Goal: Information Seeking & Learning: Learn about a topic

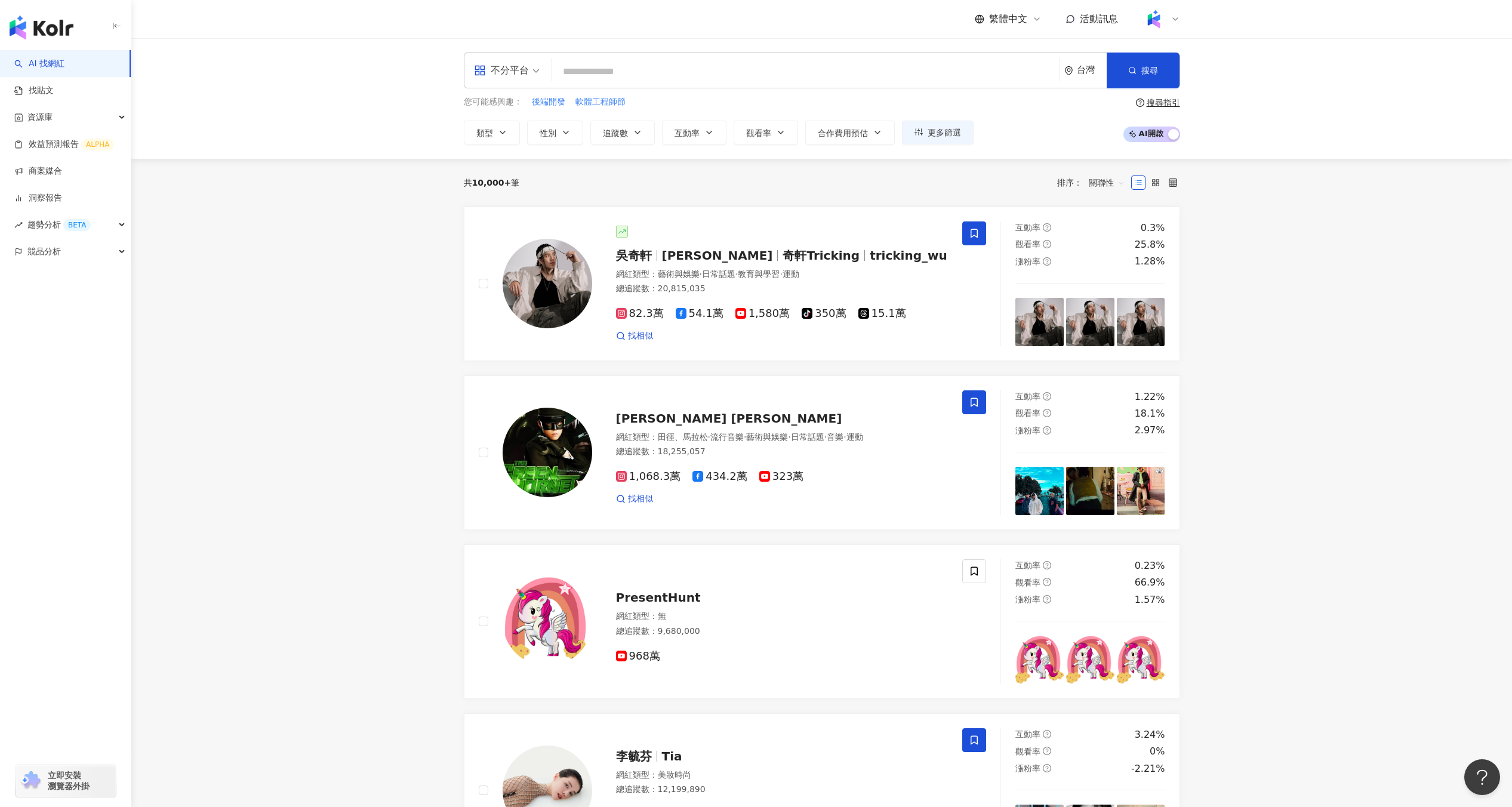
click at [541, 145] on div "不分平台 台灣 搜尋 您可能感興趣： 後端開發 軟體工程師節 類型 性別 追蹤數 互動率 觀看率 合作費用預估 更多篩選 搜尋指引 AI 開啟 AI 關閉" at bounding box center [821, 99] width 1381 height 120
click at [630, 68] on input "search" at bounding box center [805, 71] width 498 height 22
type input "*"
type input "***"
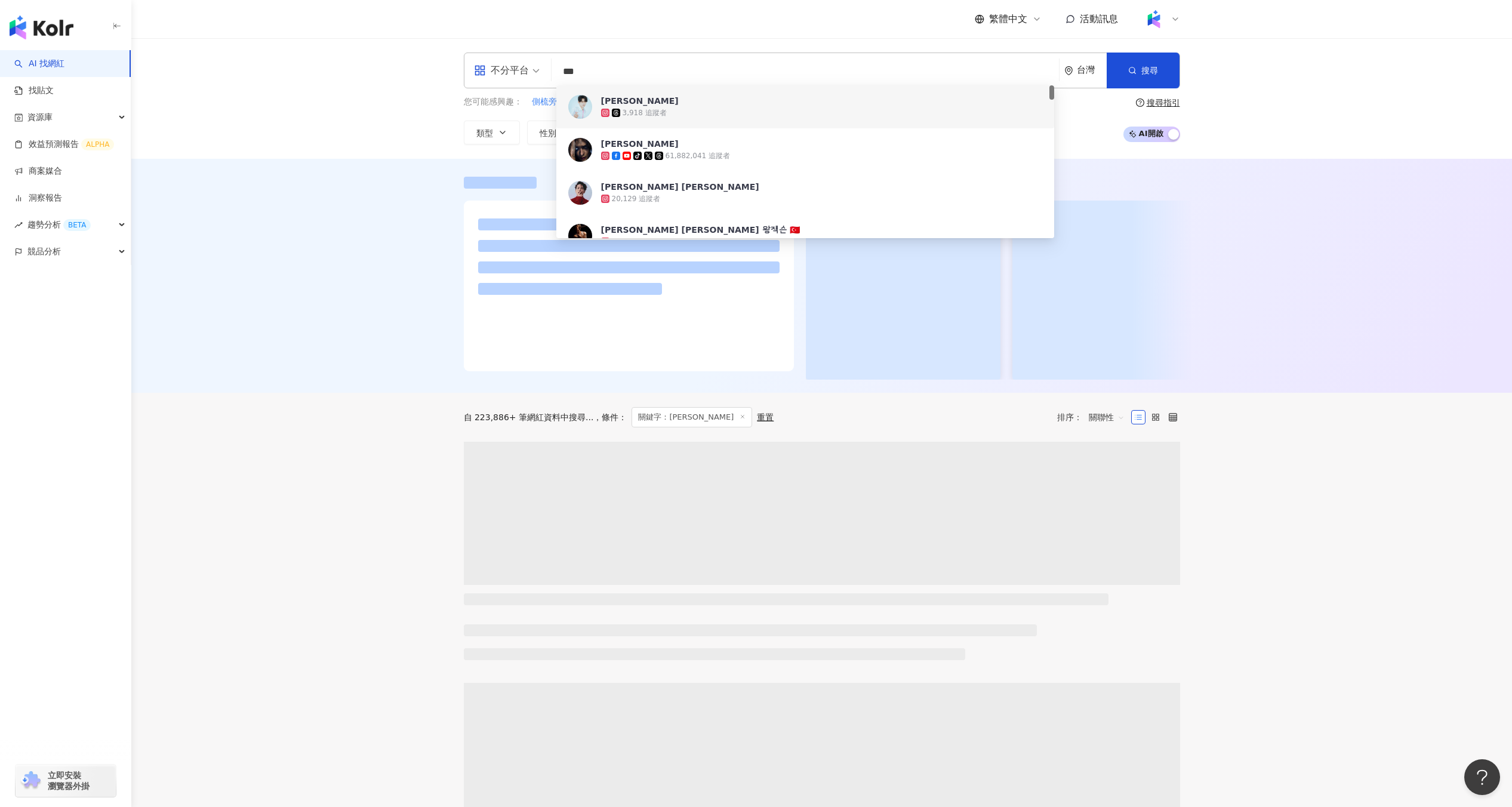
click at [1148, 134] on span "AI 開啟 AI 關閉" at bounding box center [1152, 134] width 57 height 15
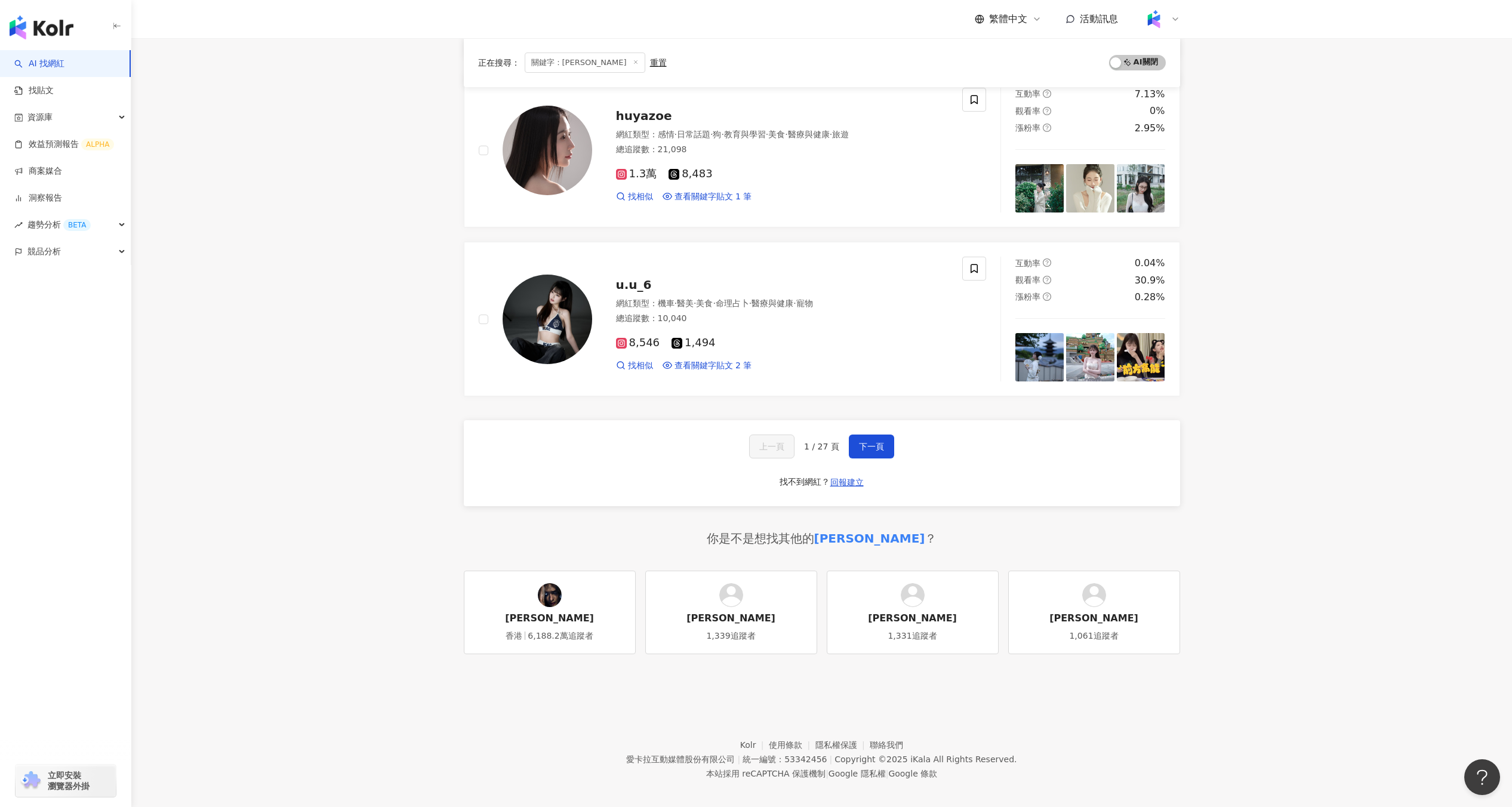
scroll to position [1834, 0]
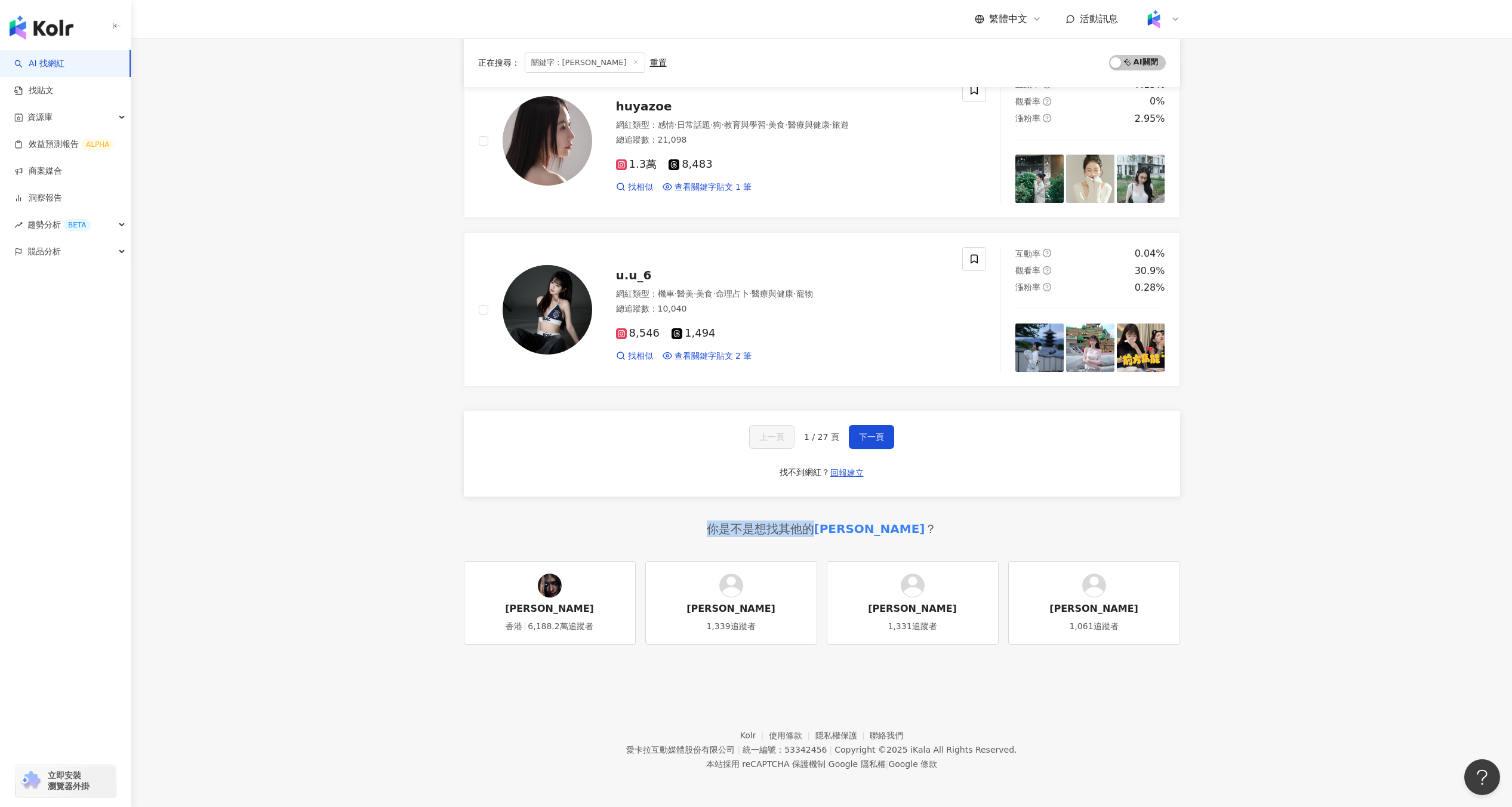
drag, startPoint x: 744, startPoint y: 530, endPoint x: 846, endPoint y: 530, distance: 102.0
click at [846, 530] on div "你是不是想找其他的 [PERSON_NAME] ？" at bounding box center [822, 529] width 231 height 17
copy div "你是不是想找其他的"
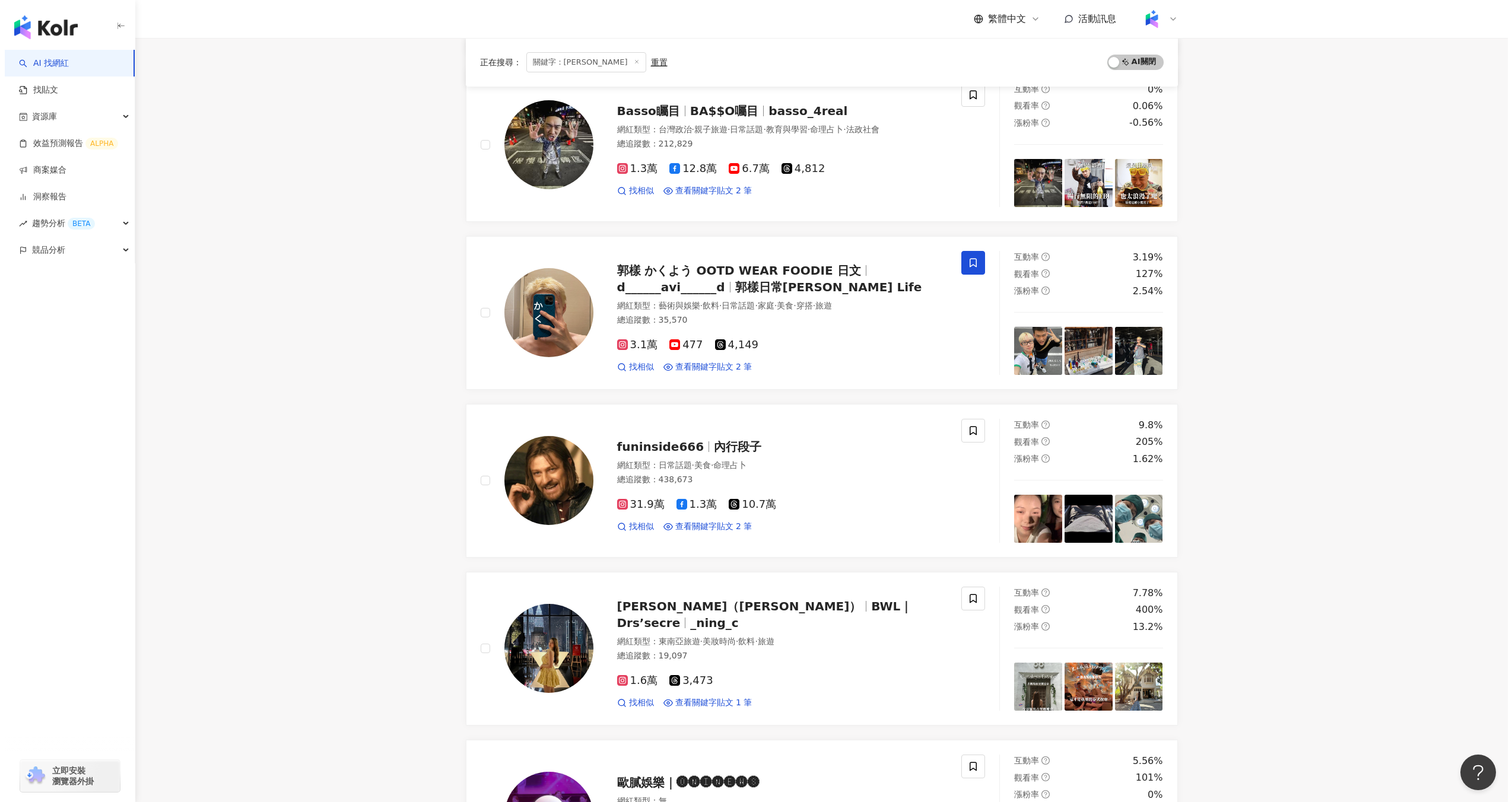
scroll to position [0, 0]
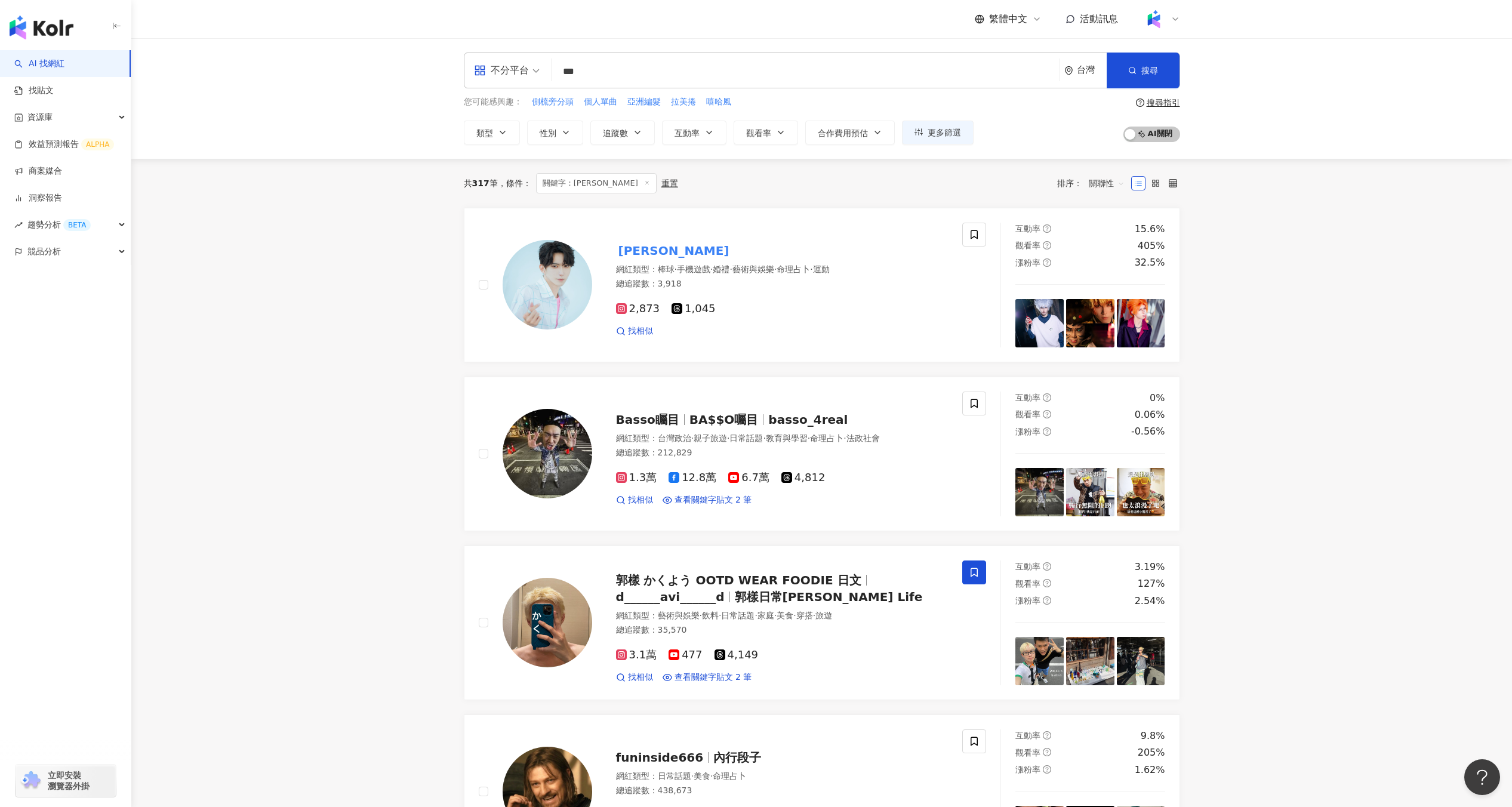
click at [661, 183] on div "重置" at bounding box center [670, 183] width 17 height 10
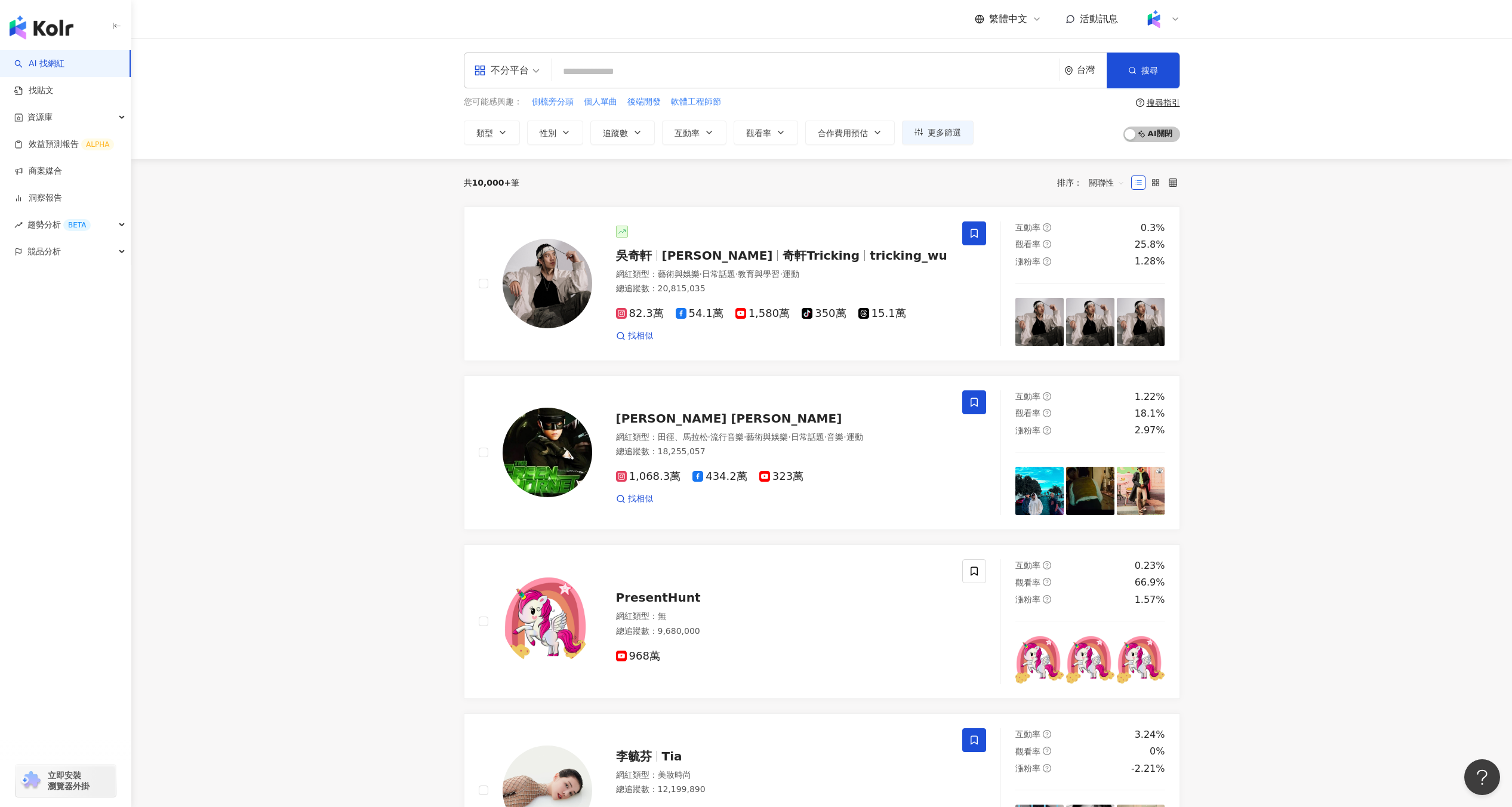
click at [59, 40] on div "button" at bounding box center [65, 25] width 131 height 50
click at [65, 31] on img "button" at bounding box center [42, 27] width 64 height 24
click at [54, 85] on link "找貼文" at bounding box center [34, 90] width 40 height 12
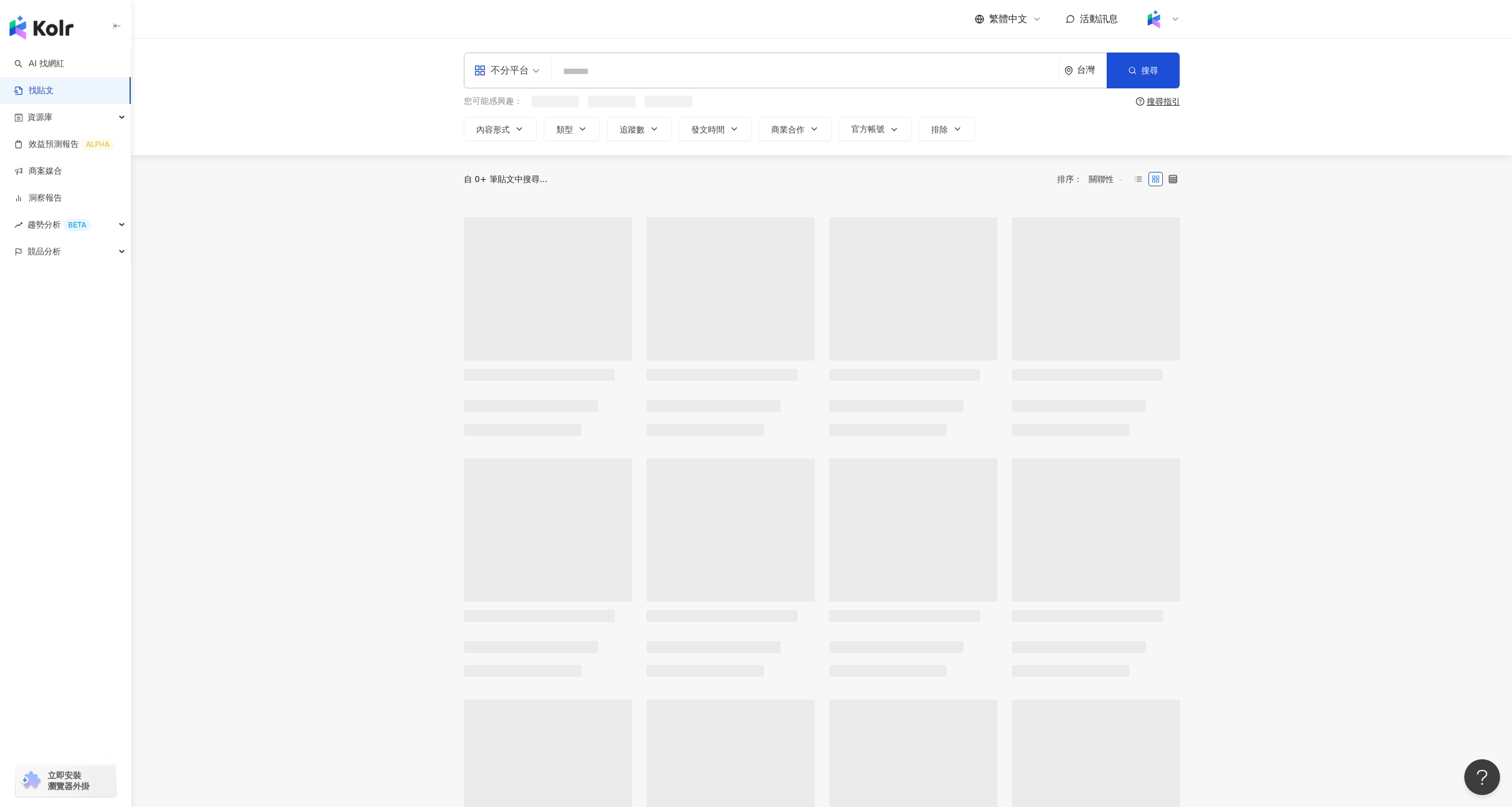
click at [69, 29] on img "button" at bounding box center [42, 27] width 64 height 24
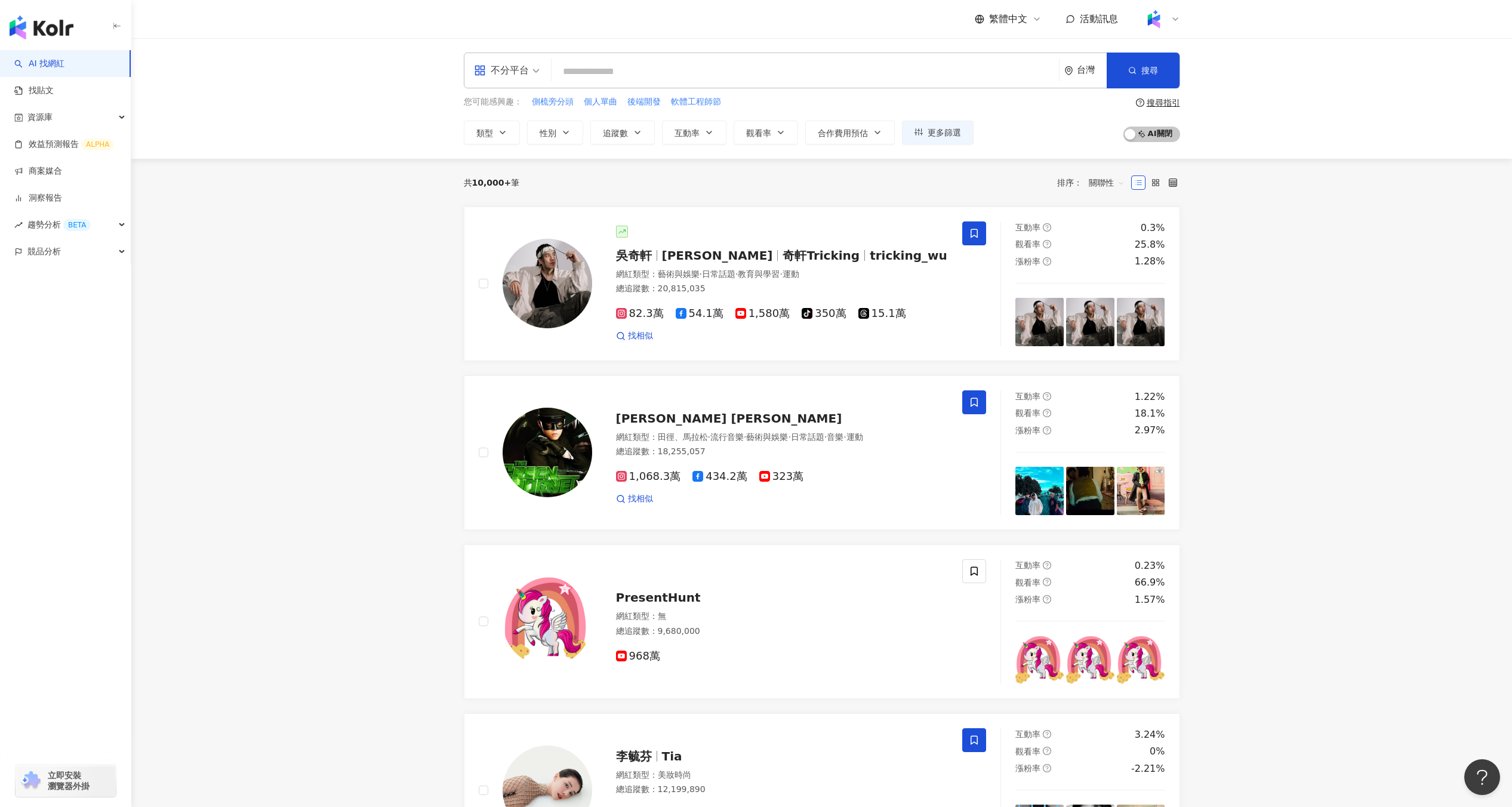
click at [189, 81] on div "不分平台 台灣 搜尋 您可能感興趣： 側梳旁分頭 個人單曲 後端開發 軟體工程師節 類型 性別 追蹤數 互動率 觀看率 合作費用預估 更多篩選 搜尋指引 AI…" at bounding box center [821, 99] width 1381 height 120
click at [1160, 12] on img at bounding box center [1154, 19] width 22 height 22
click at [1181, 232] on span "登出" at bounding box center [1209, 239] width 86 height 13
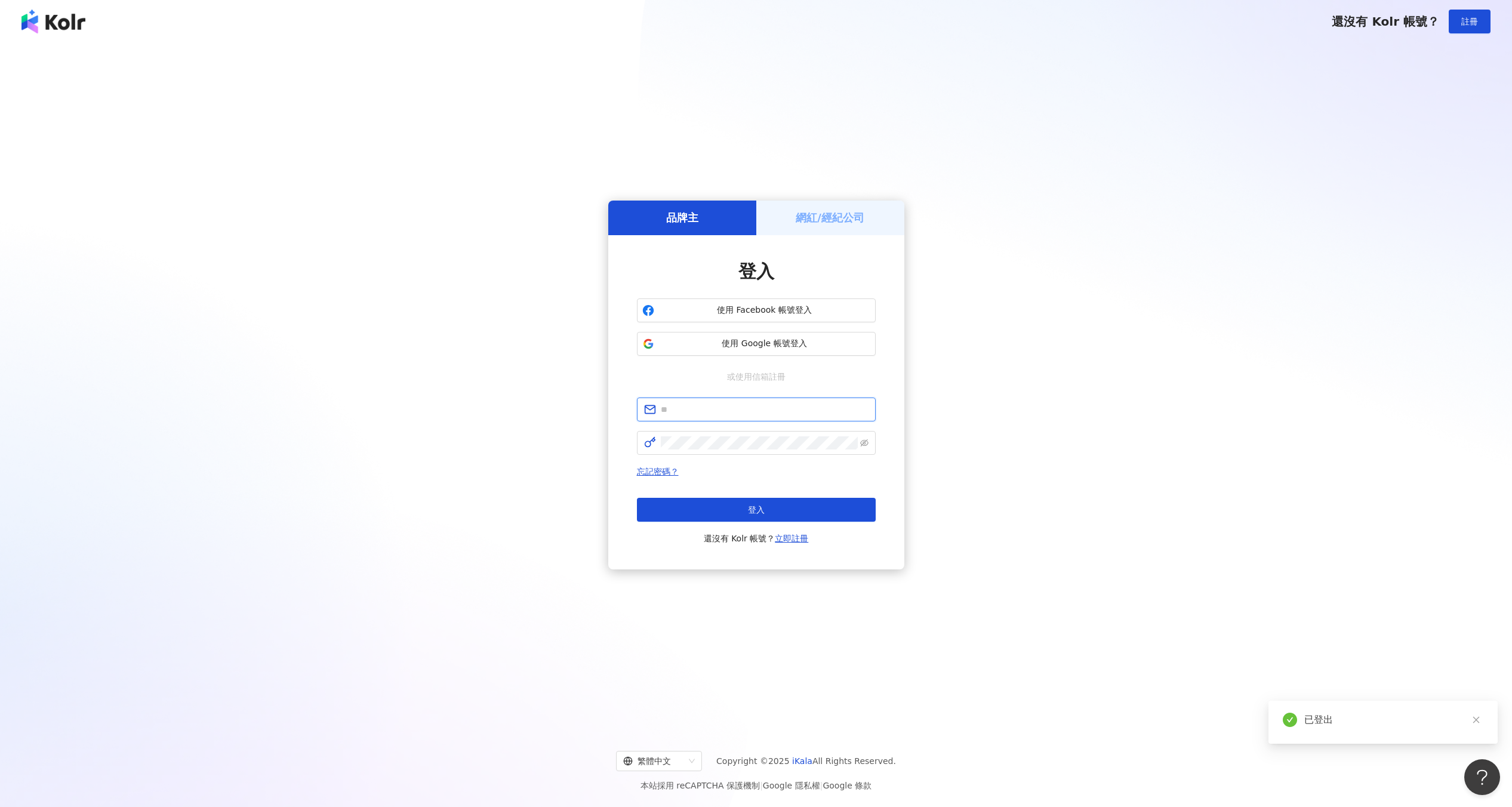
type input "**********"
click at [772, 495] on div "忘記密碼？ 登入 還沒有 Kolr 帳號？ 立即註冊" at bounding box center [756, 505] width 239 height 81
click at [771, 510] on button "登入" at bounding box center [756, 509] width 239 height 24
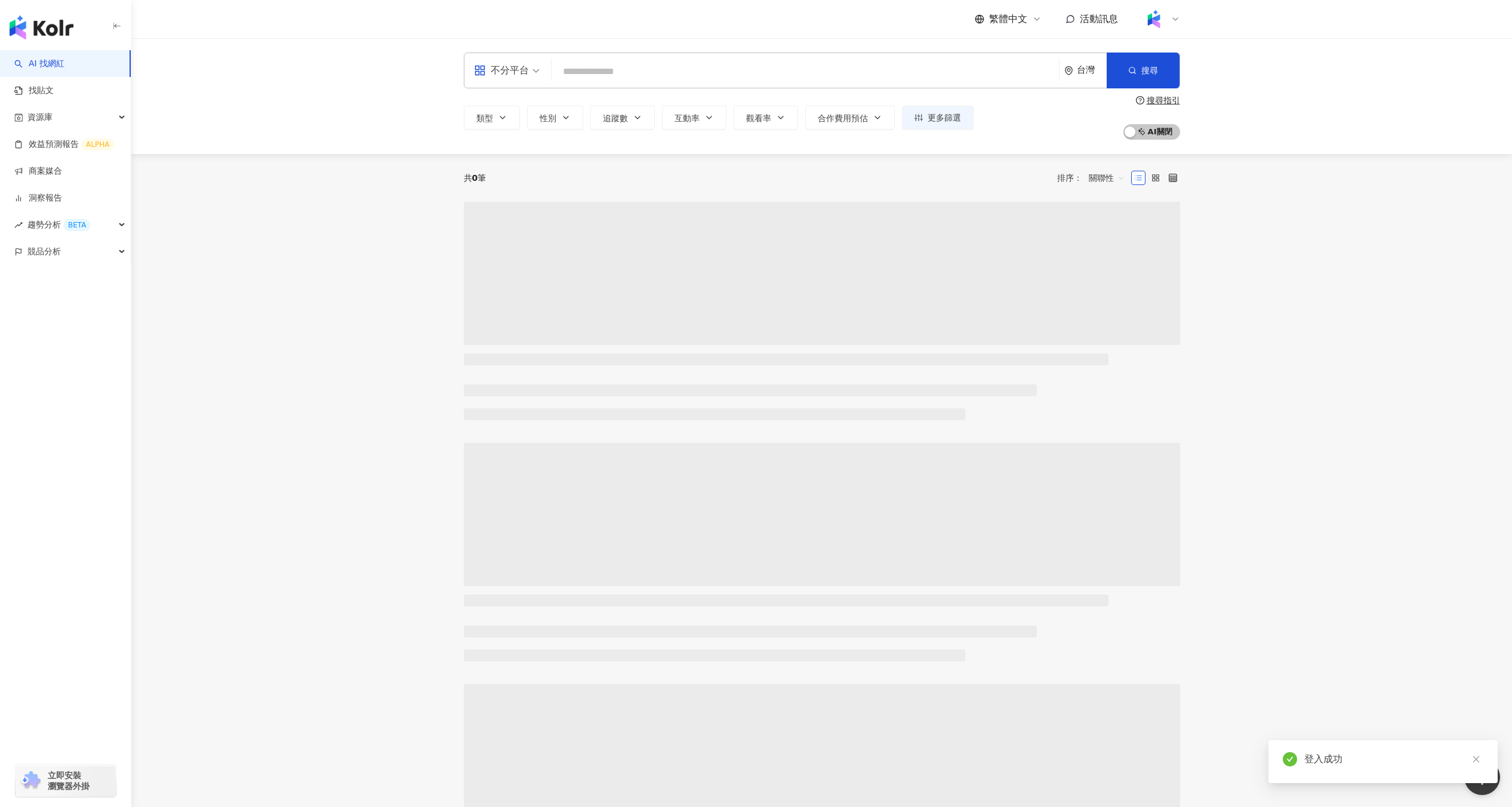
click at [470, 150] on div "不分平台 台灣 搜尋 類型 性別 追蹤數 互動率 觀看率 合作費用預估 更多篩選 搜尋指引 AI 開啟 AI 關閉" at bounding box center [821, 96] width 1381 height 116
click at [1165, 12] on div at bounding box center [1162, 19] width 38 height 24
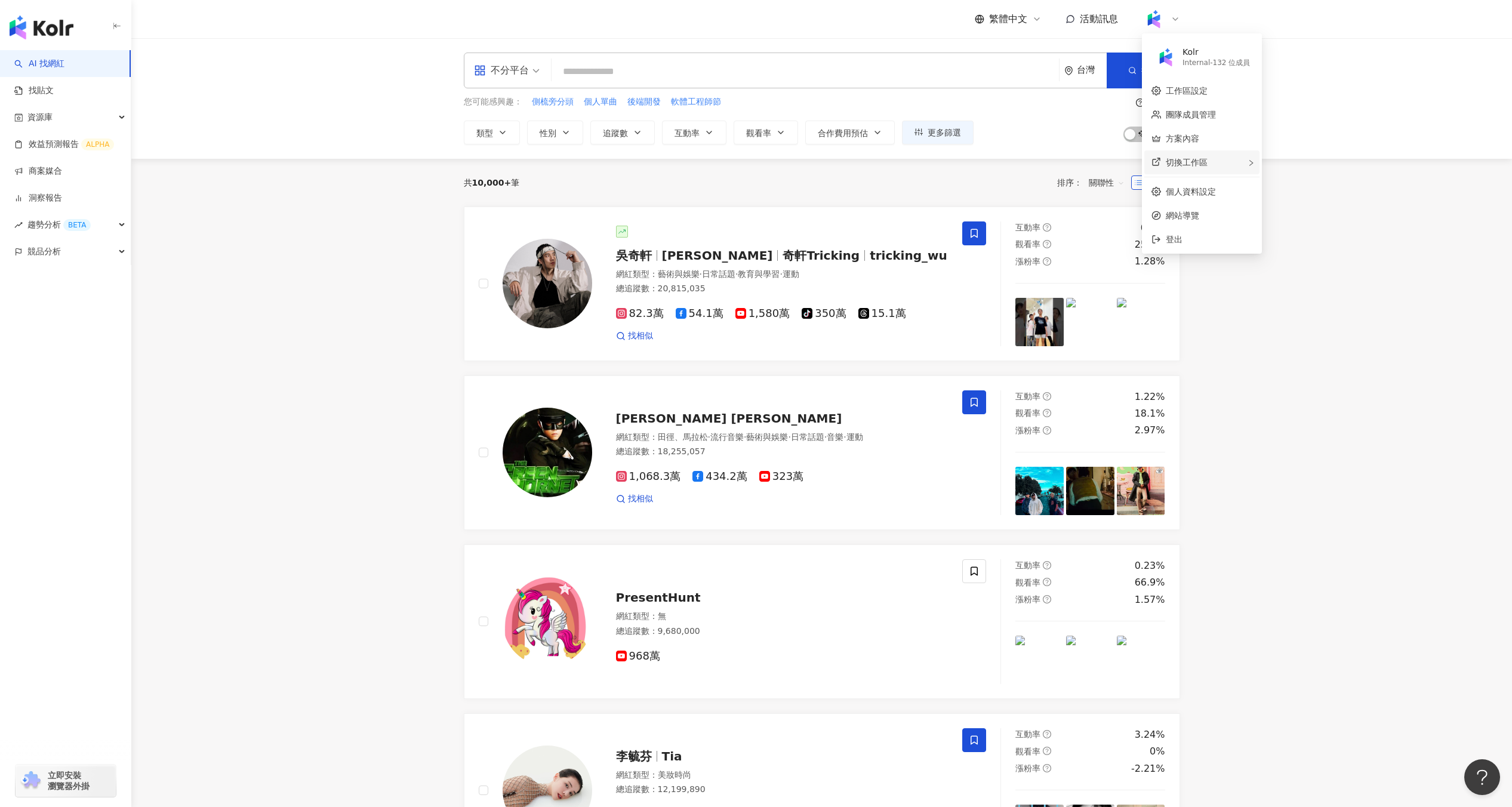
click at [1204, 168] on div "切換工作區" at bounding box center [1202, 162] width 115 height 24
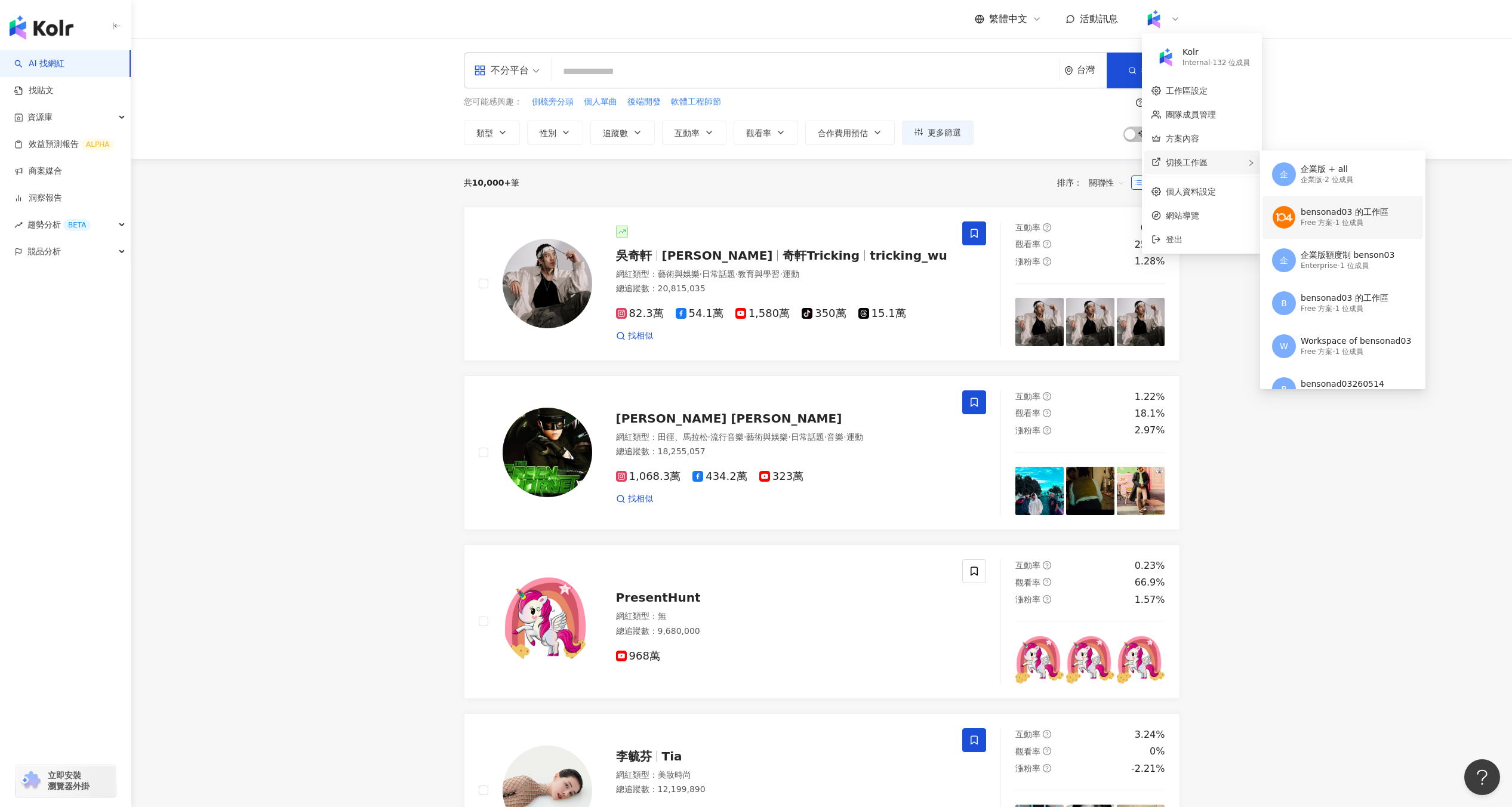
click at [1331, 225] on div "Free 方案 - 1 位成員" at bounding box center [1344, 223] width 88 height 10
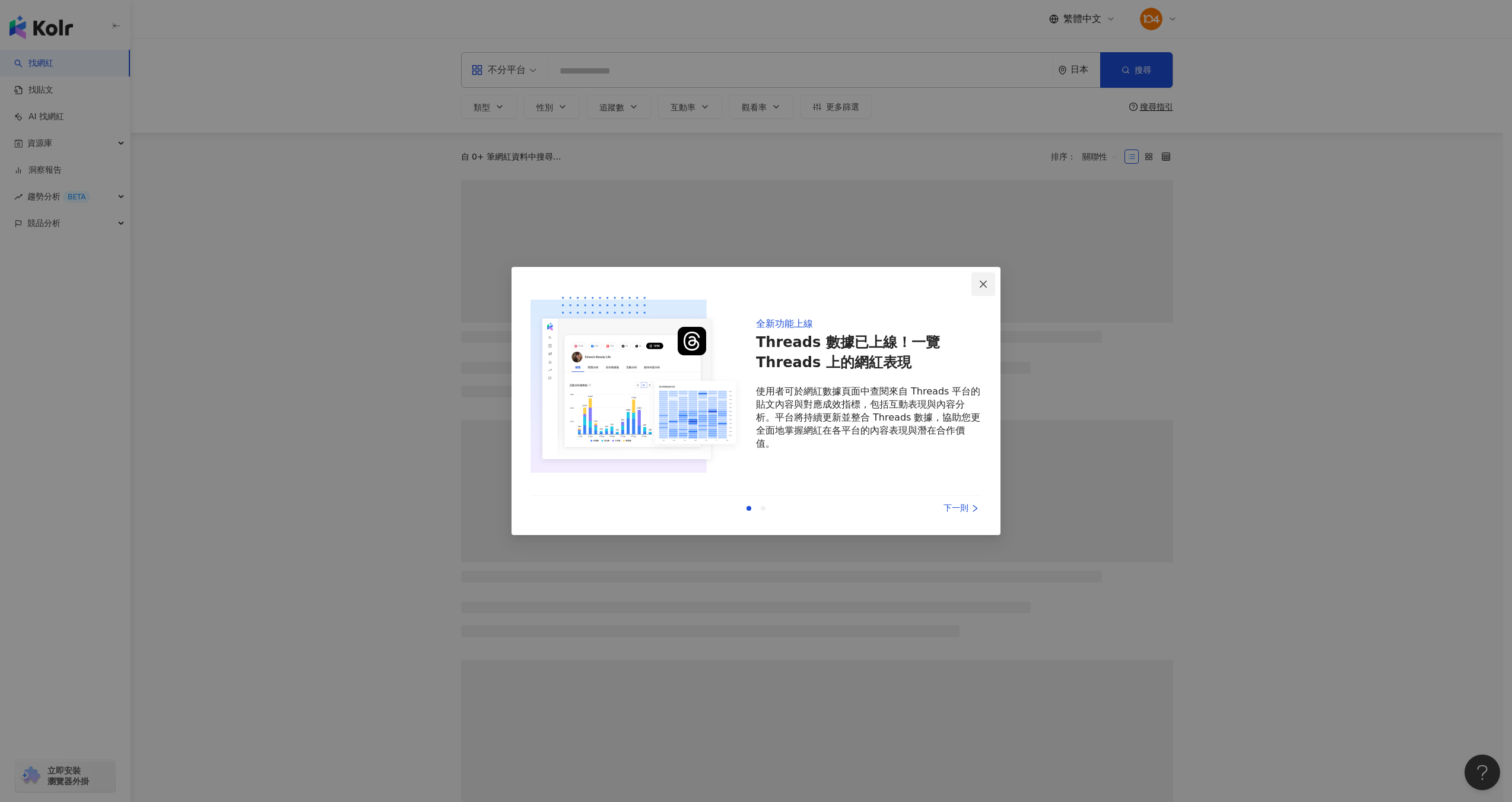
click at [986, 283] on icon "close" at bounding box center [983, 284] width 10 height 10
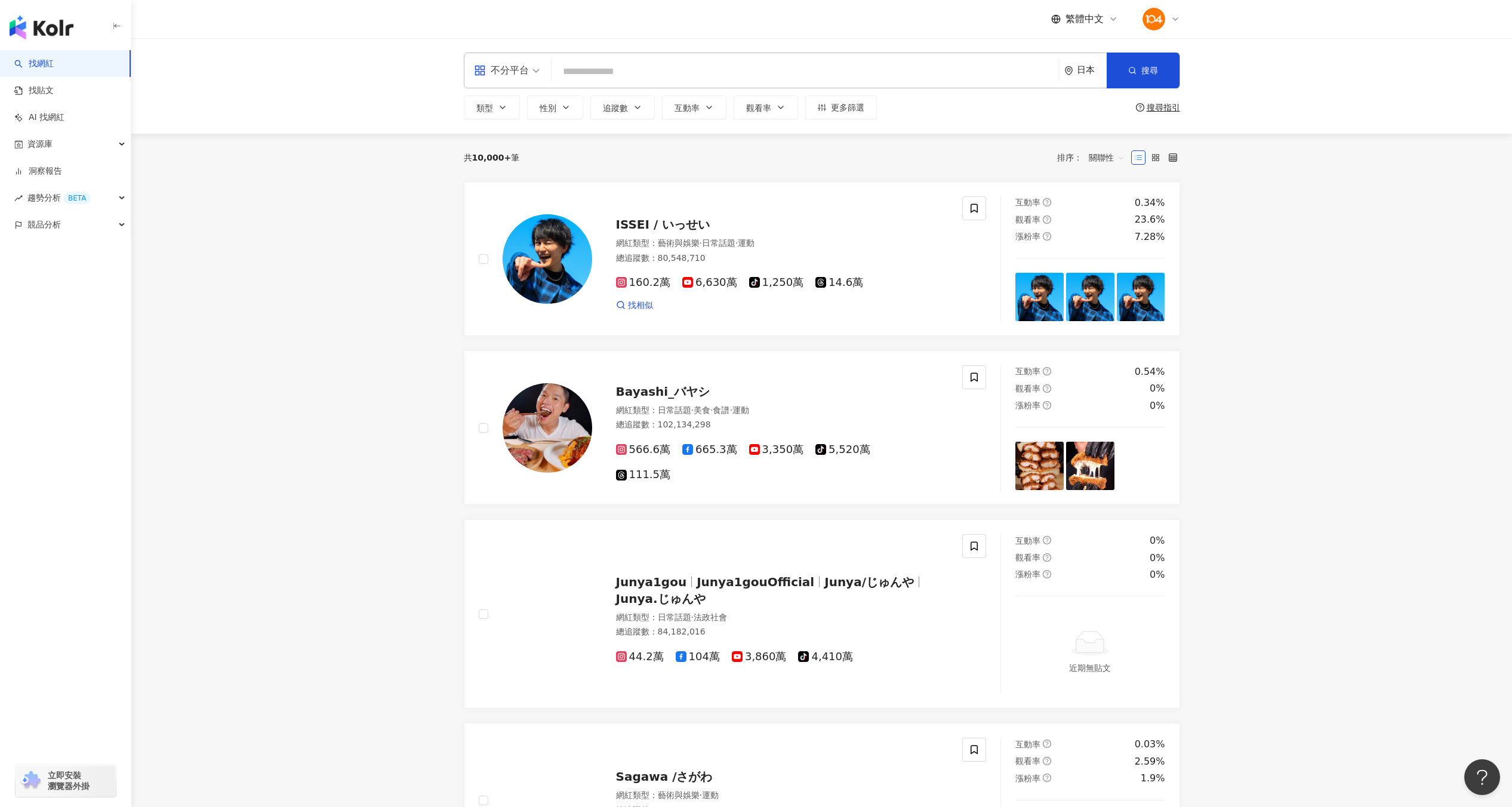
click at [1021, 110] on div "類型 性別 追蹤數 互動率 觀看率 更多篩選 搜尋指引" at bounding box center [822, 107] width 716 height 24
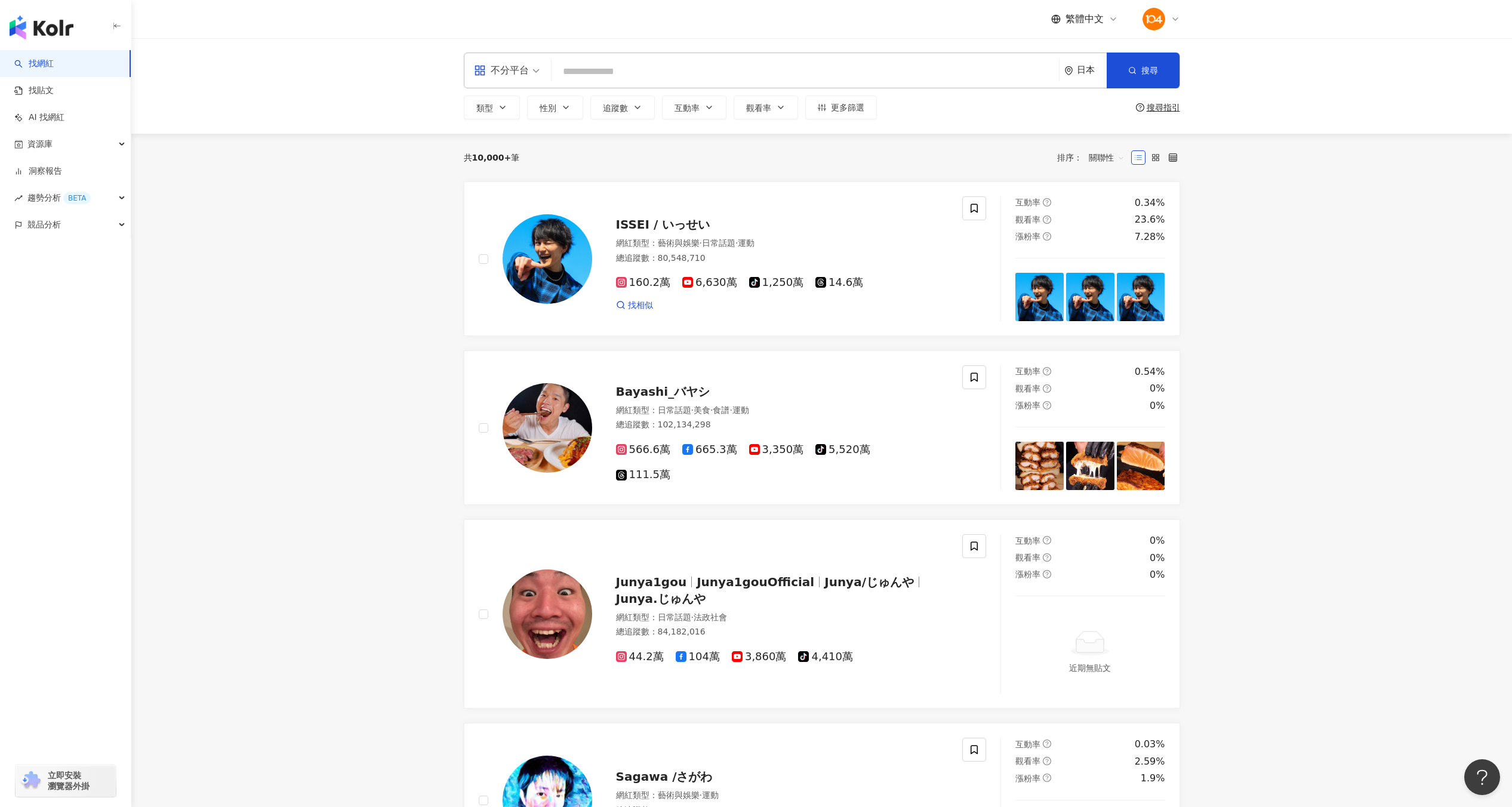
click at [1151, 28] on img at bounding box center [1154, 19] width 22 height 22
click at [53, 85] on link "找貼文" at bounding box center [34, 90] width 40 height 12
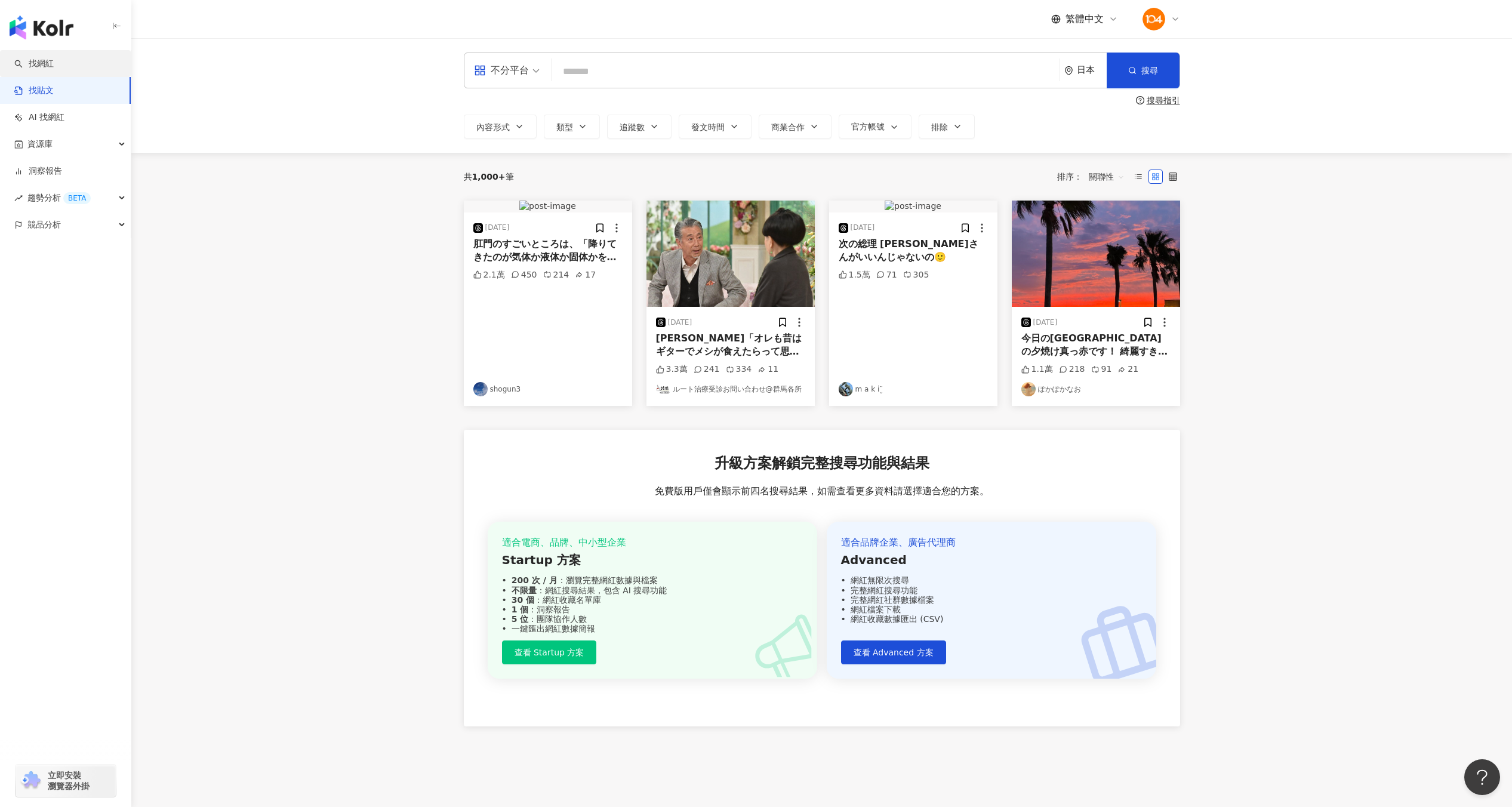
click at [54, 67] on link "找網紅" at bounding box center [34, 63] width 40 height 12
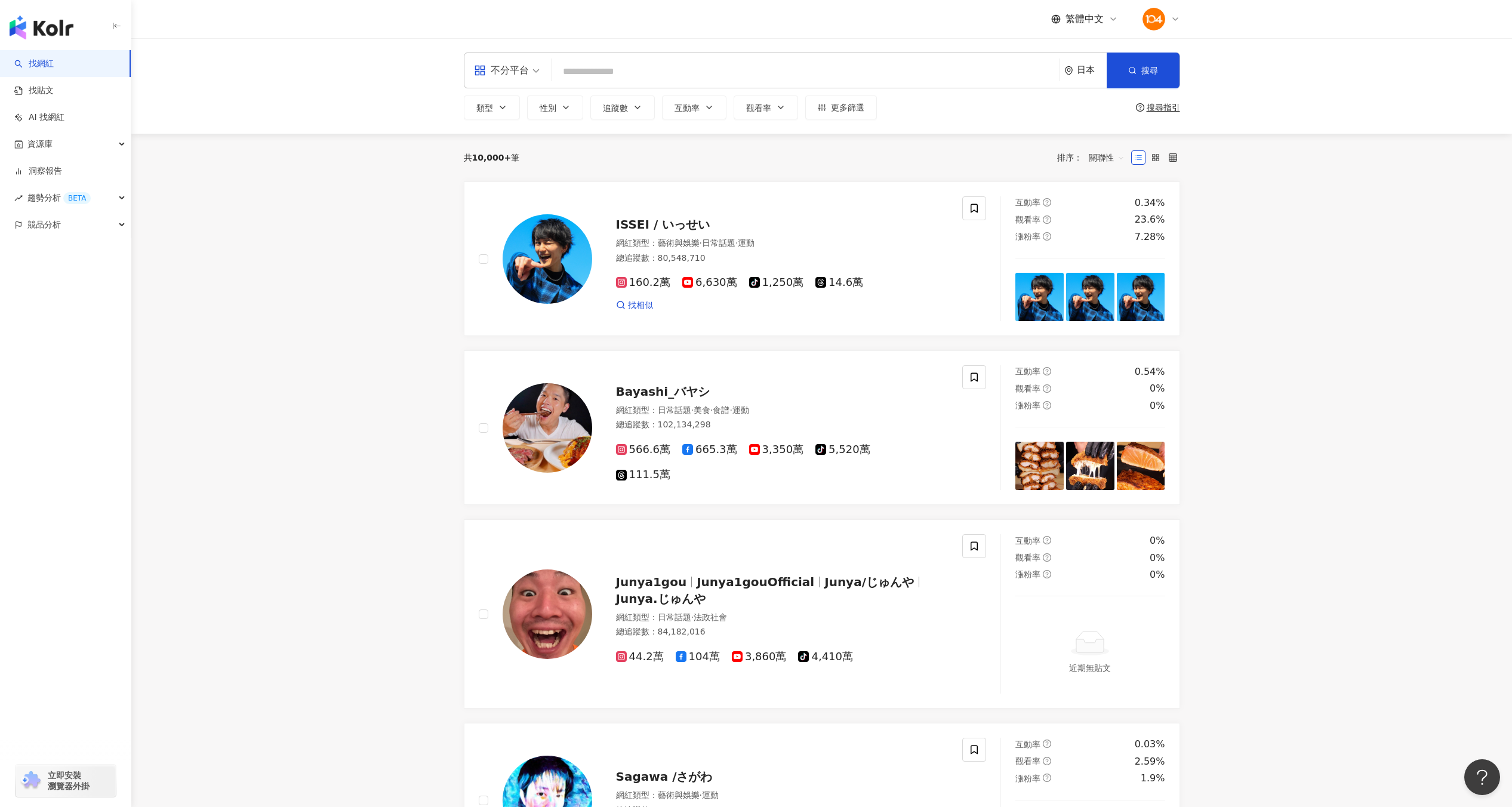
click at [215, 97] on div "不分平台 日本 搜尋 類型 性別 追蹤數 互動率 觀看率 更多篩選 搜尋指引" at bounding box center [821, 86] width 1381 height 95
click at [373, 76] on div "不分平台 日本 搜尋 類型 性別 追蹤數 互動率 觀看率 更多篩選 搜尋指引" at bounding box center [821, 86] width 1381 height 95
click at [832, 118] on button "更多篩選" at bounding box center [841, 107] width 72 height 24
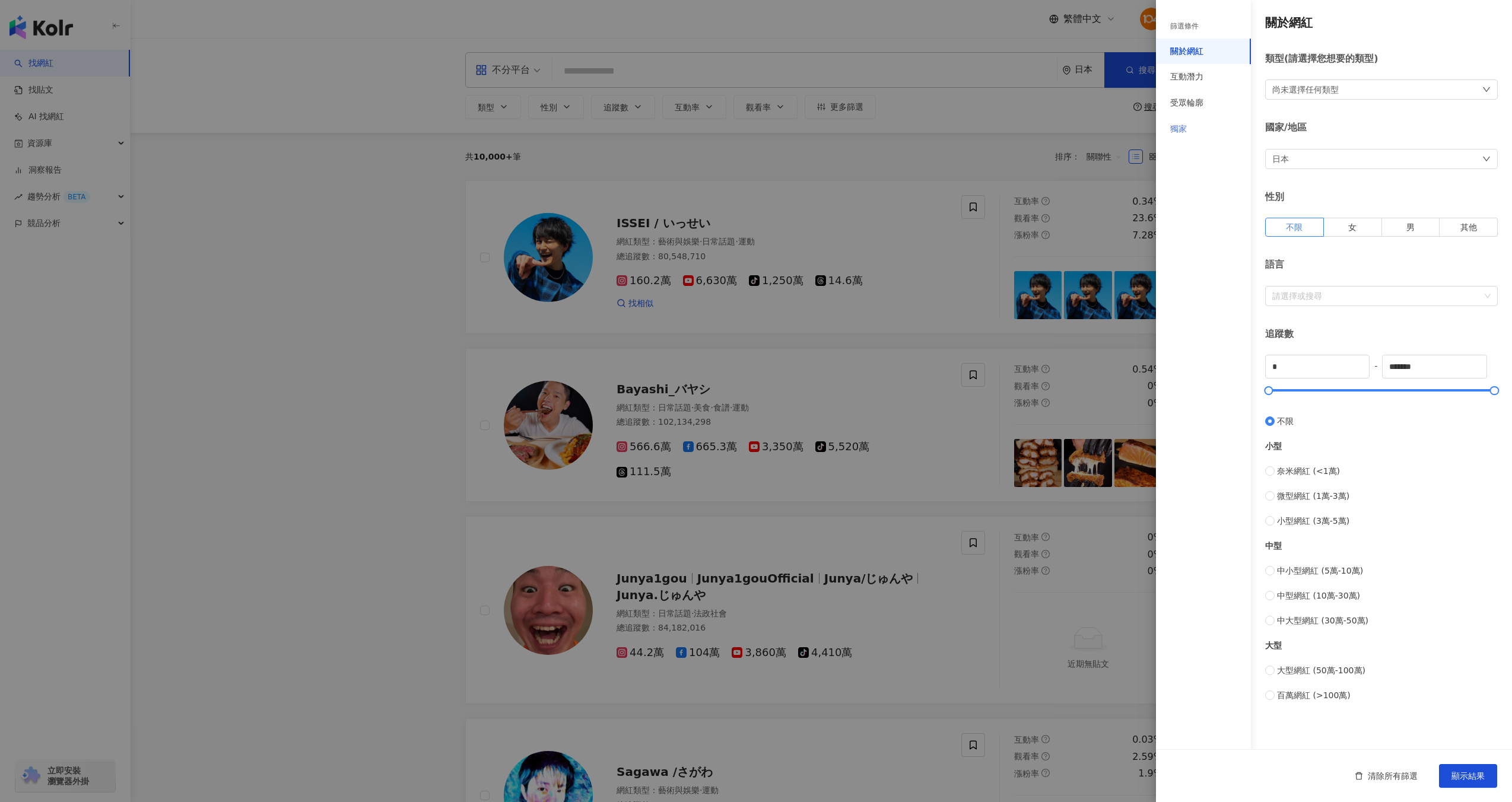
click at [1211, 137] on div "獨家" at bounding box center [1203, 129] width 95 height 26
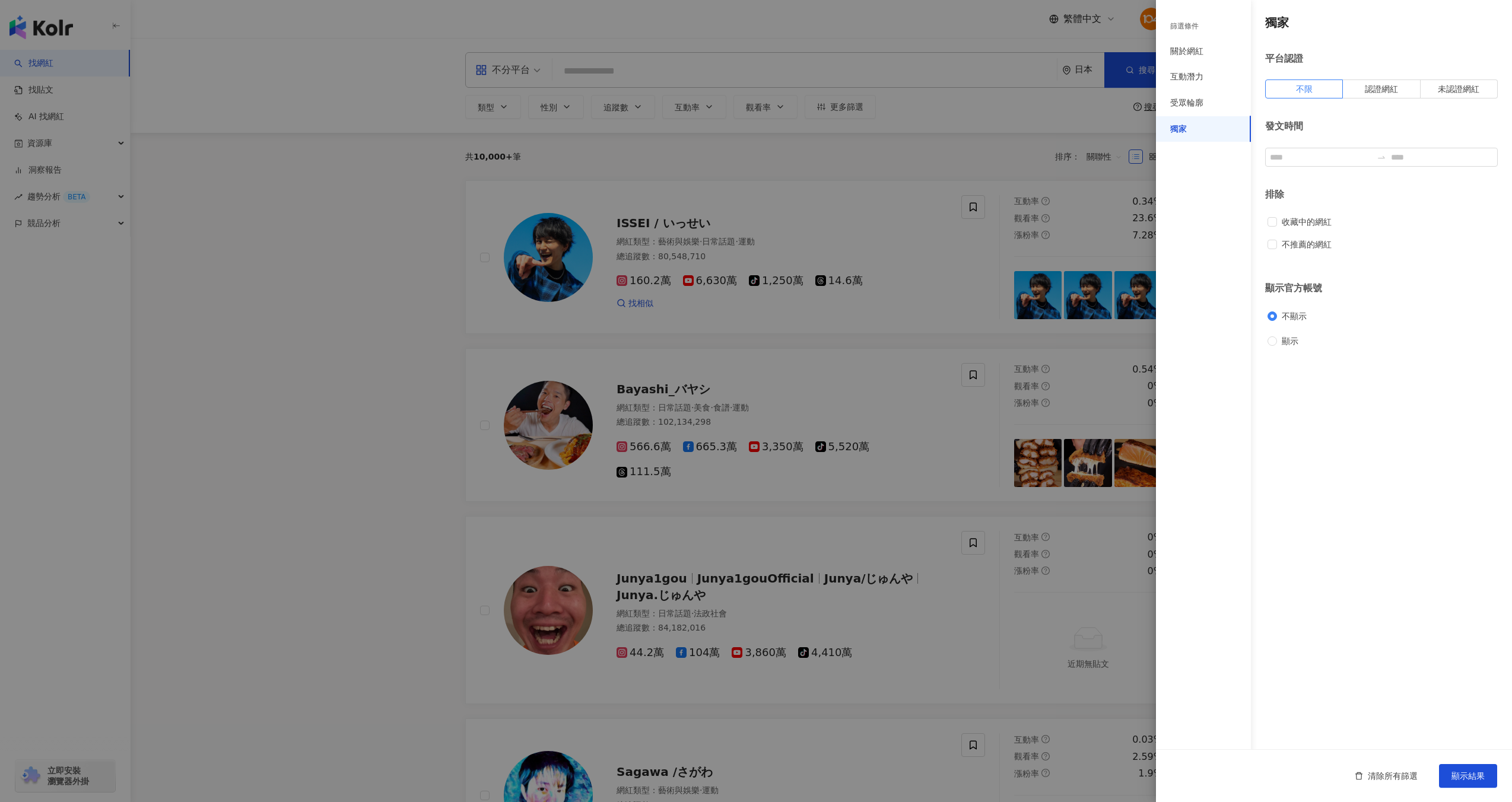
click at [1018, 152] on div at bounding box center [756, 401] width 1512 height 802
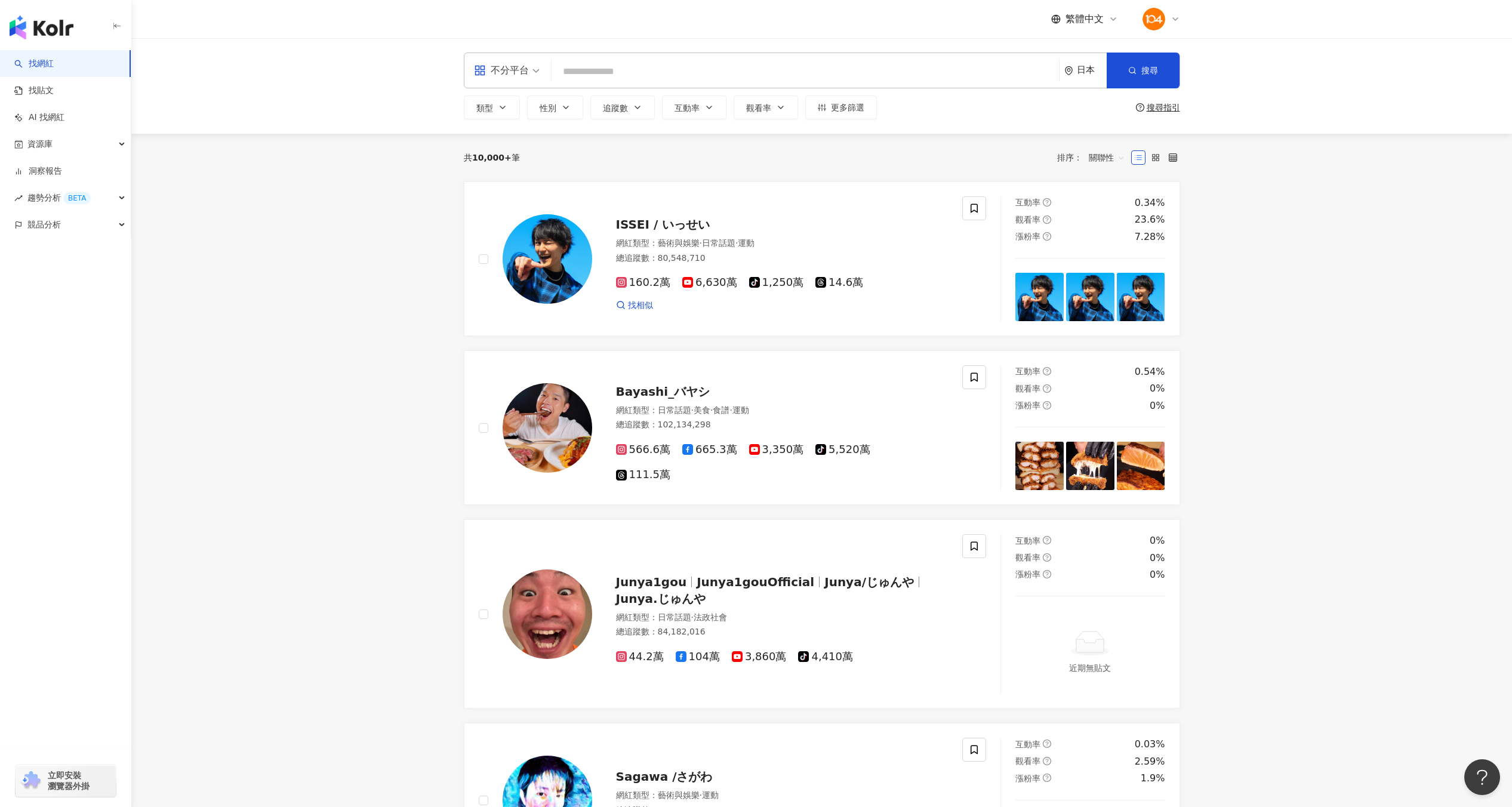
click at [1164, 15] on img at bounding box center [1154, 19] width 22 height 22
click at [1178, 156] on div "切換工作區" at bounding box center [1212, 162] width 136 height 24
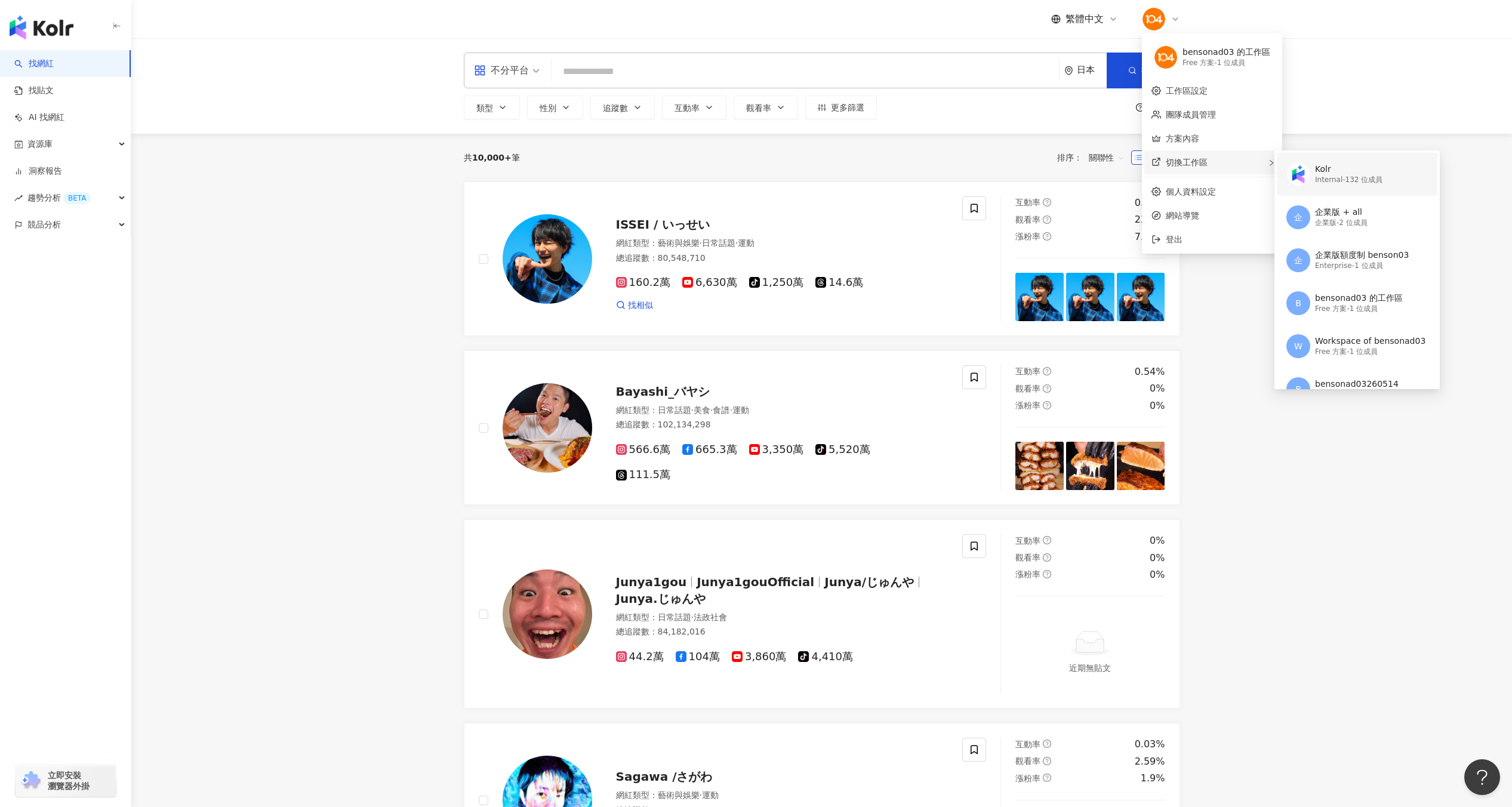
click at [1302, 156] on div "Kolr Internal - 132 位成員" at bounding box center [1356, 174] width 139 height 43
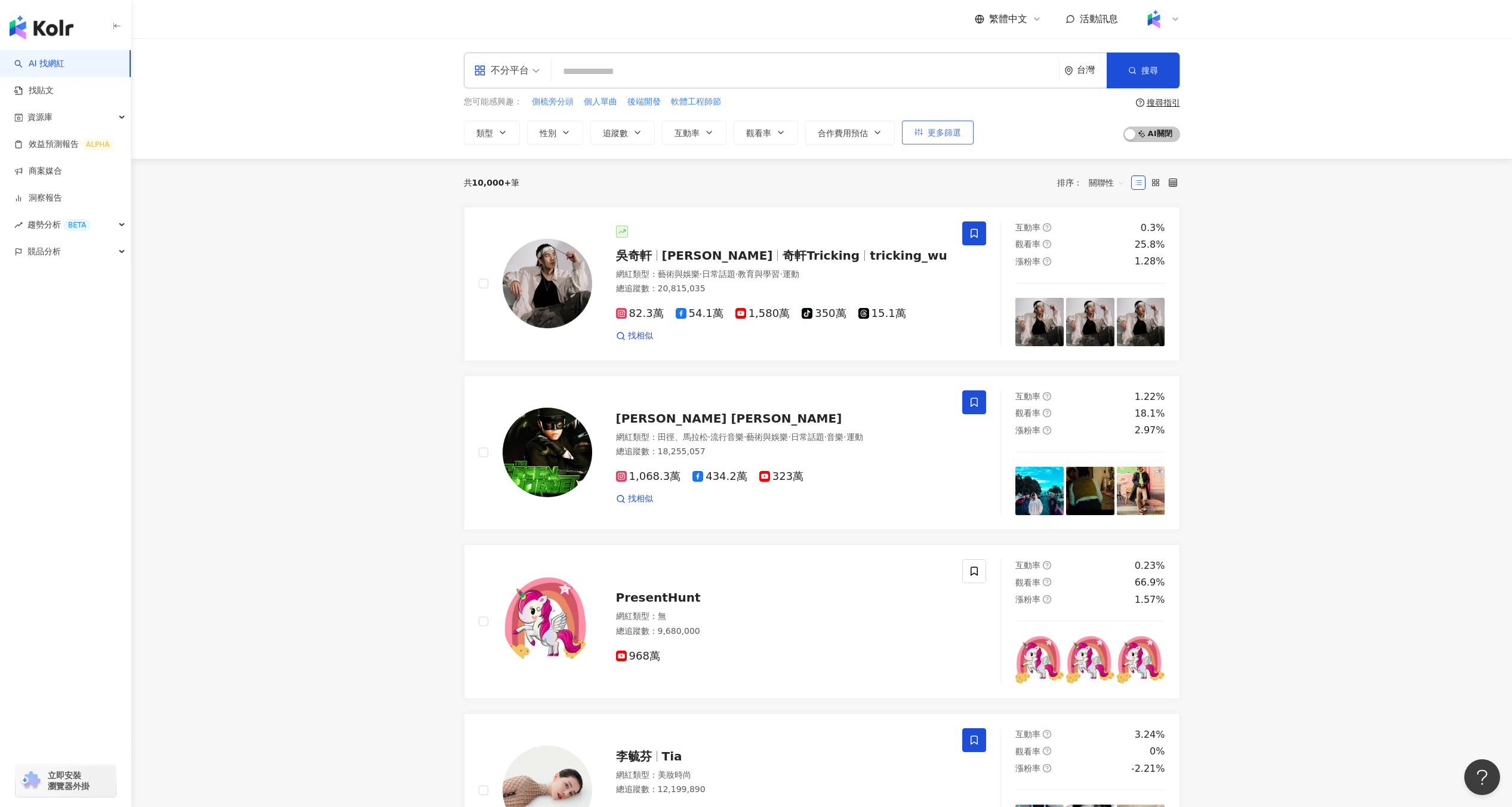
click at [947, 122] on button "更多篩選" at bounding box center [938, 132] width 72 height 24
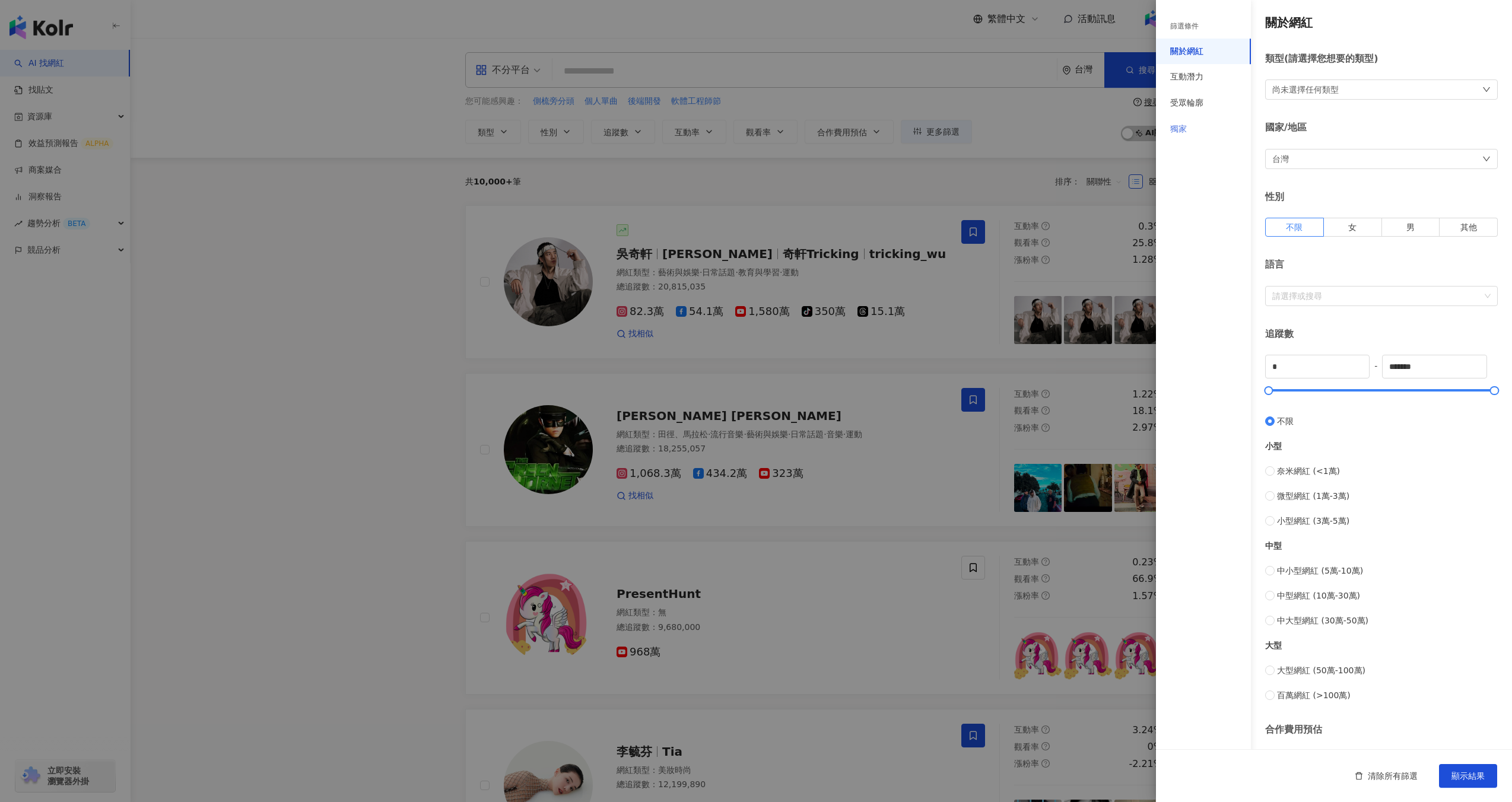
click at [1181, 137] on div "獨家" at bounding box center [1203, 129] width 95 height 26
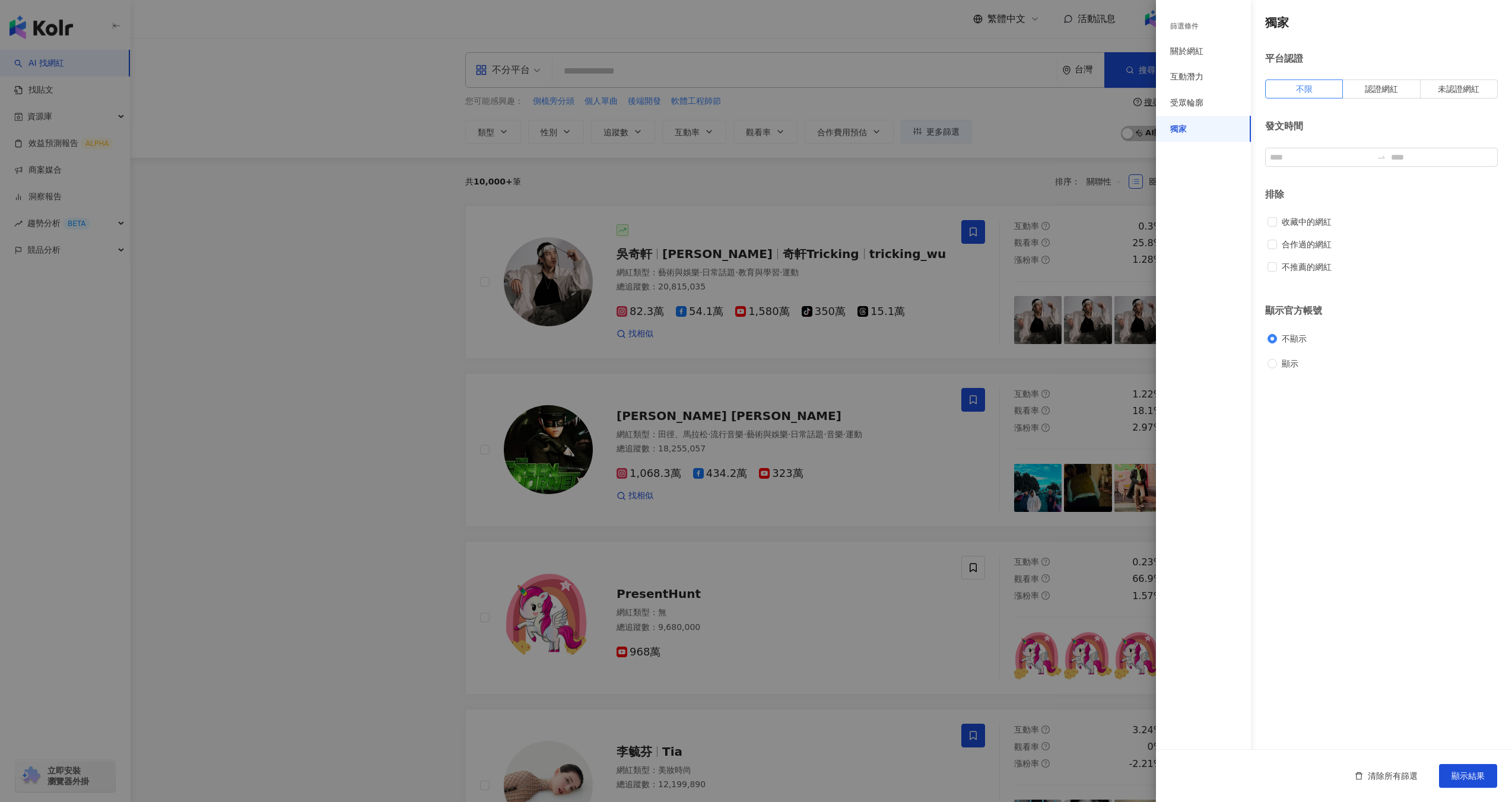
click at [1180, 118] on div "獨家" at bounding box center [1203, 129] width 95 height 26
click at [1185, 94] on div "受眾輪廓" at bounding box center [1203, 103] width 95 height 26
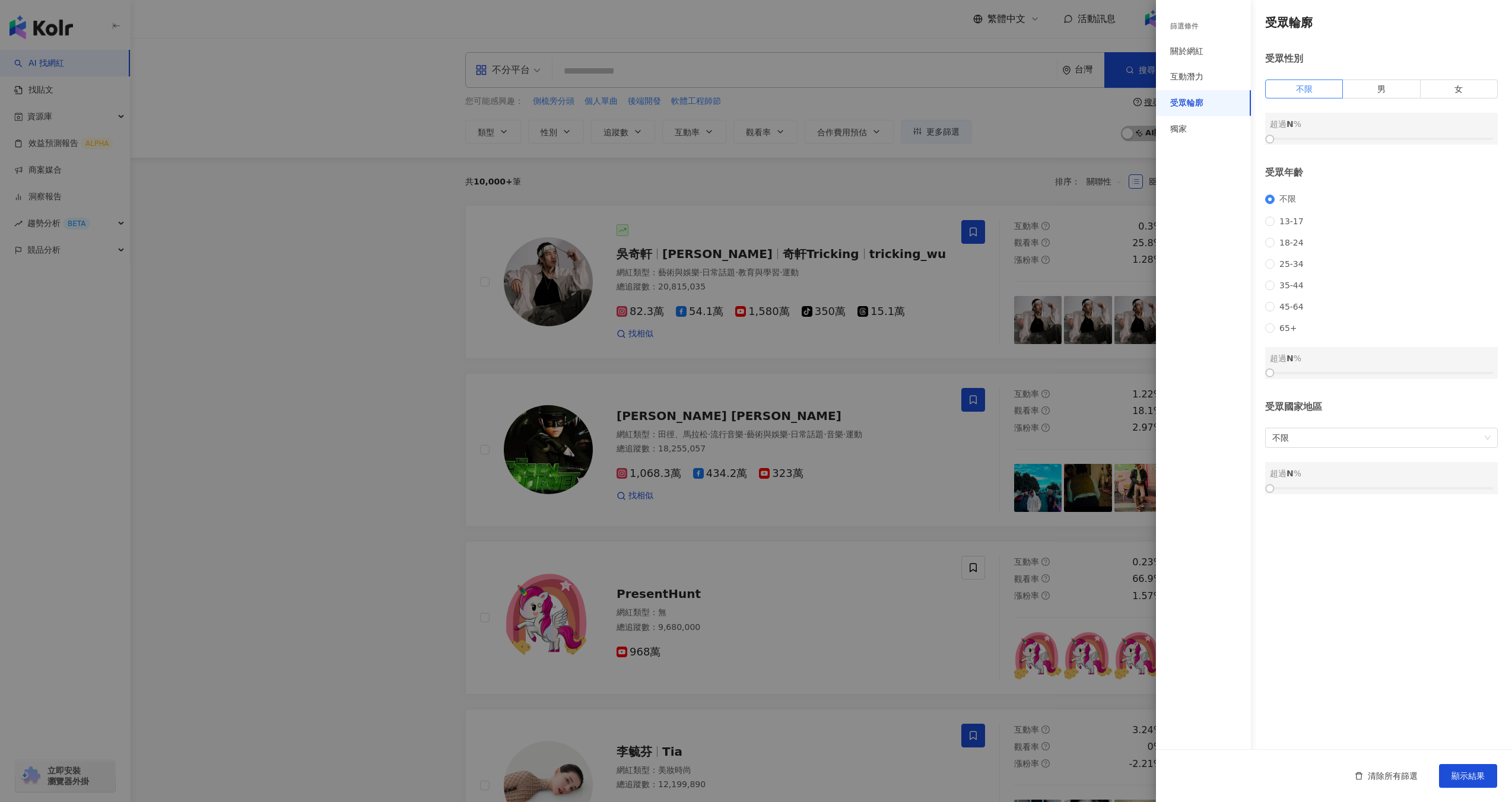
click at [879, 34] on div at bounding box center [756, 401] width 1512 height 802
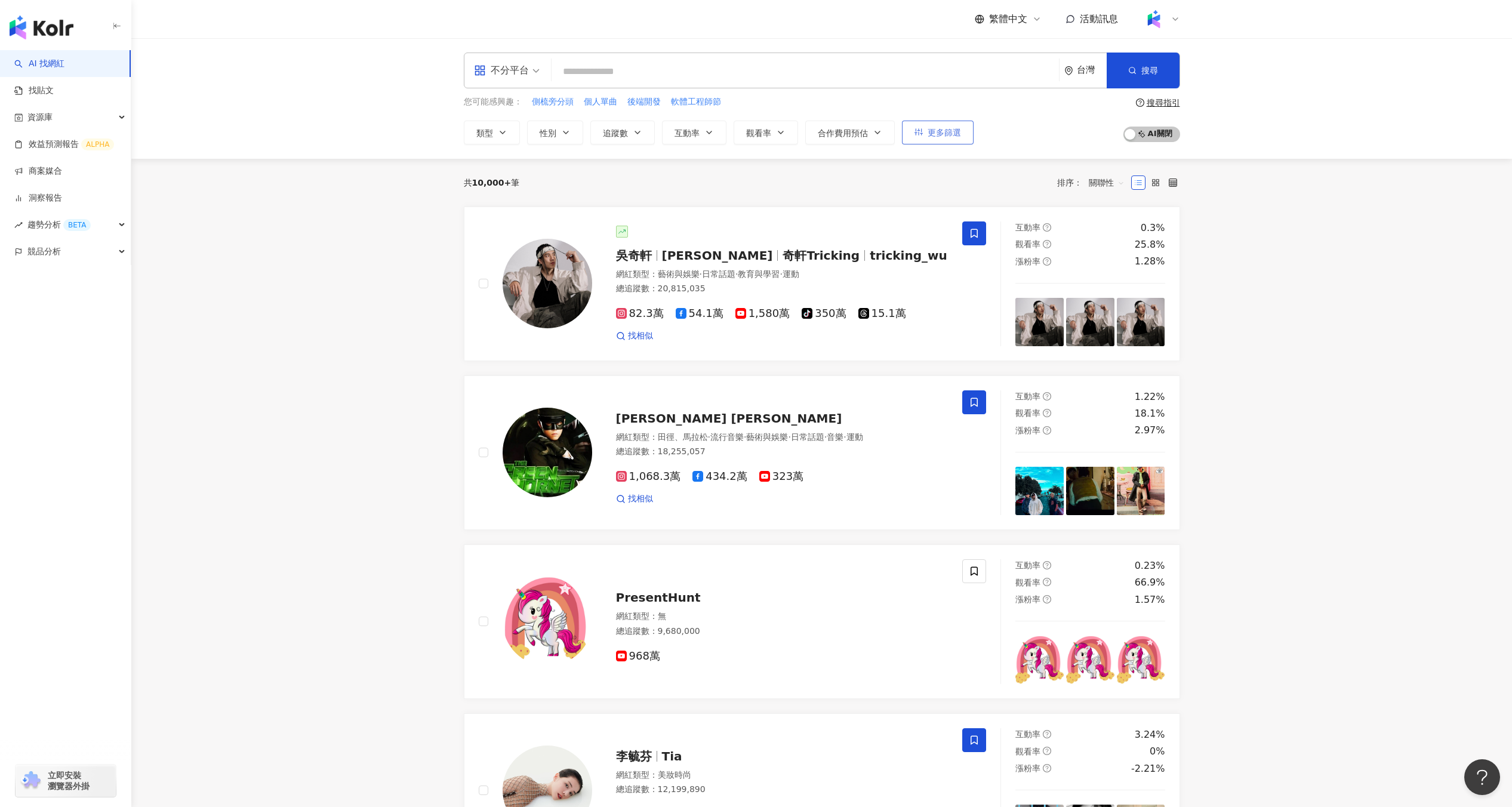
click at [913, 135] on button "更多篩選" at bounding box center [938, 132] width 72 height 24
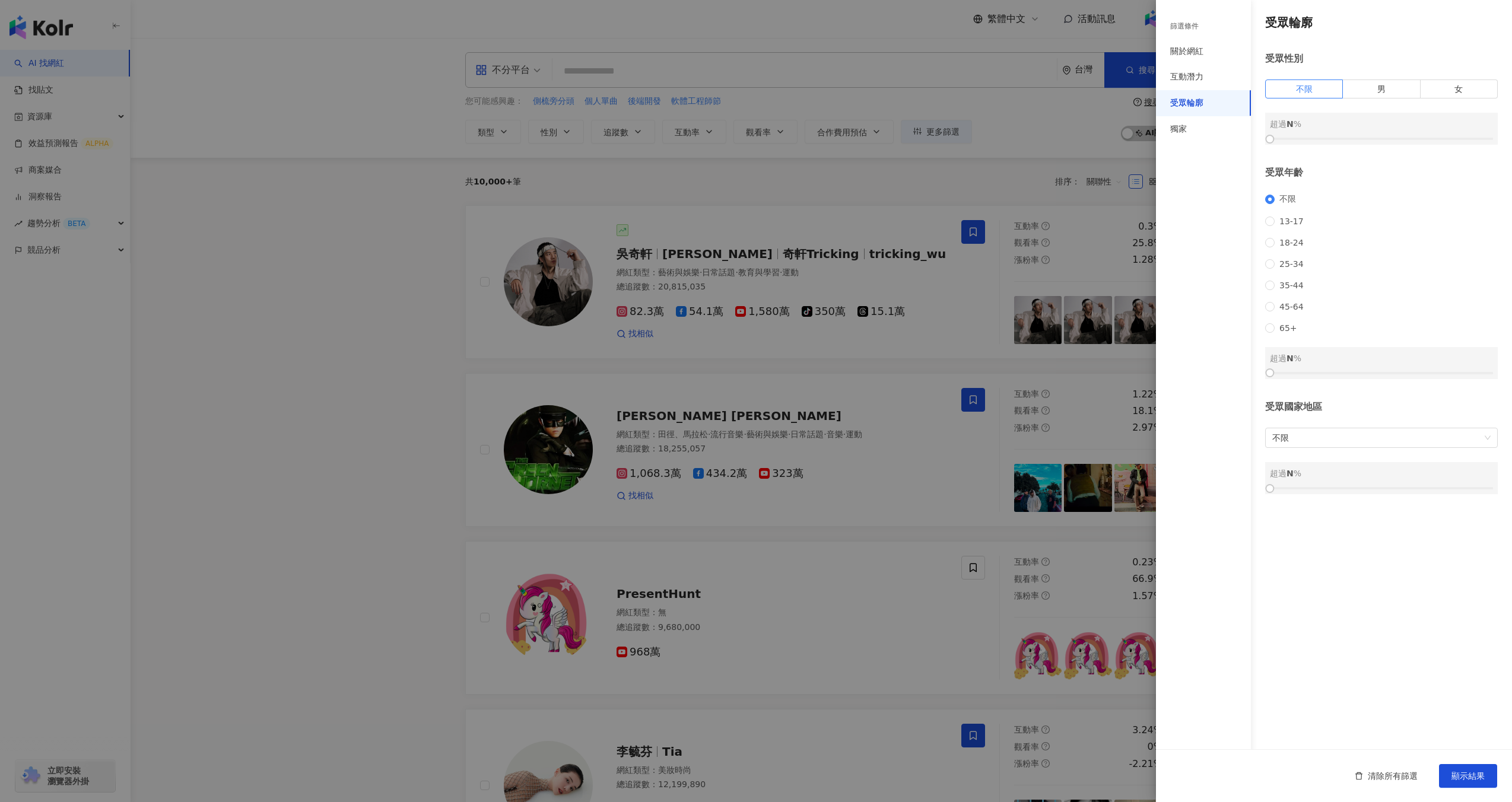
click at [1180, 25] on div "篩選條件" at bounding box center [1185, 27] width 29 height 10
click at [1180, 45] on div "關於網紅" at bounding box center [1203, 52] width 95 height 26
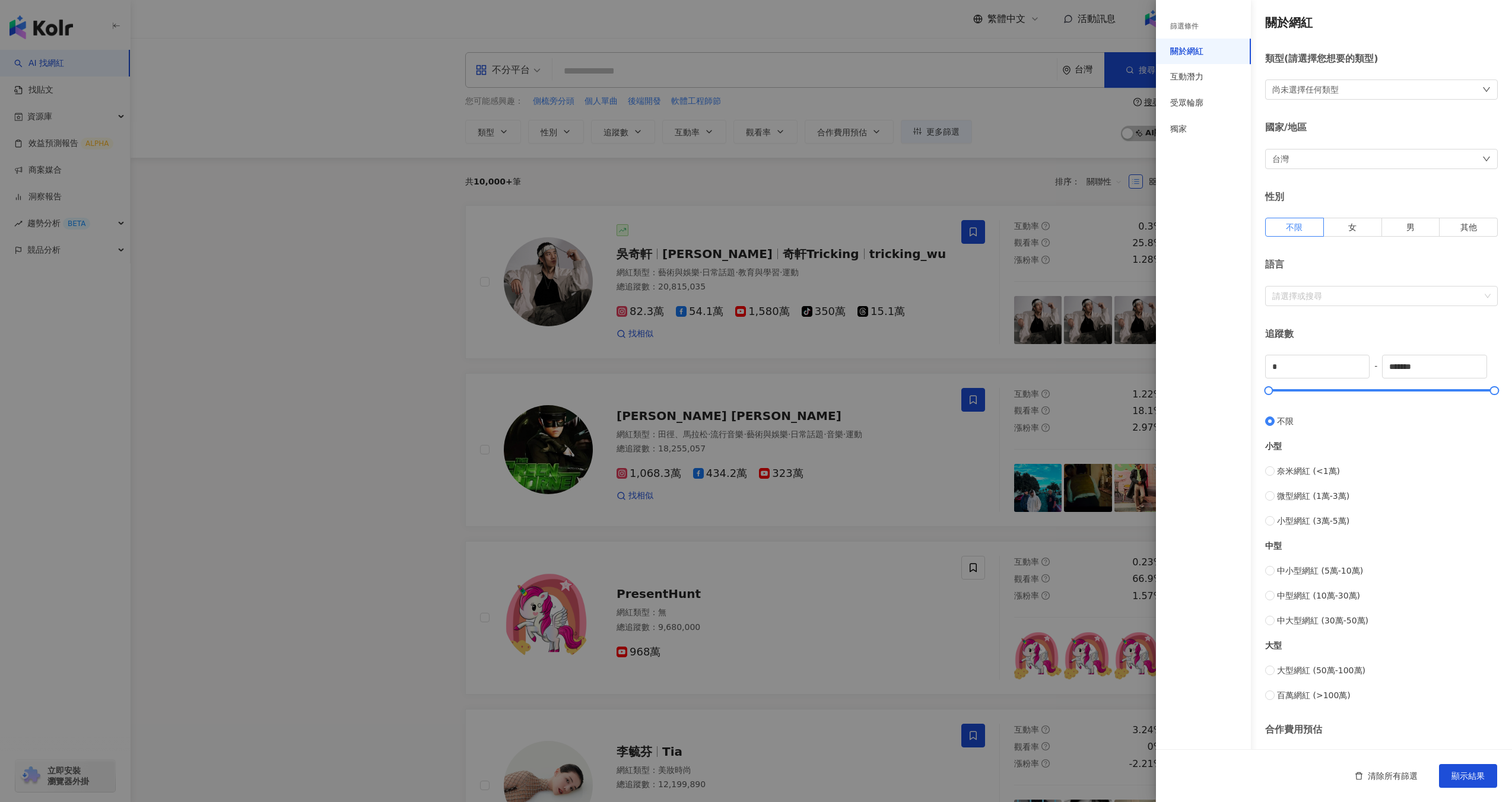
scroll to position [94, 0]
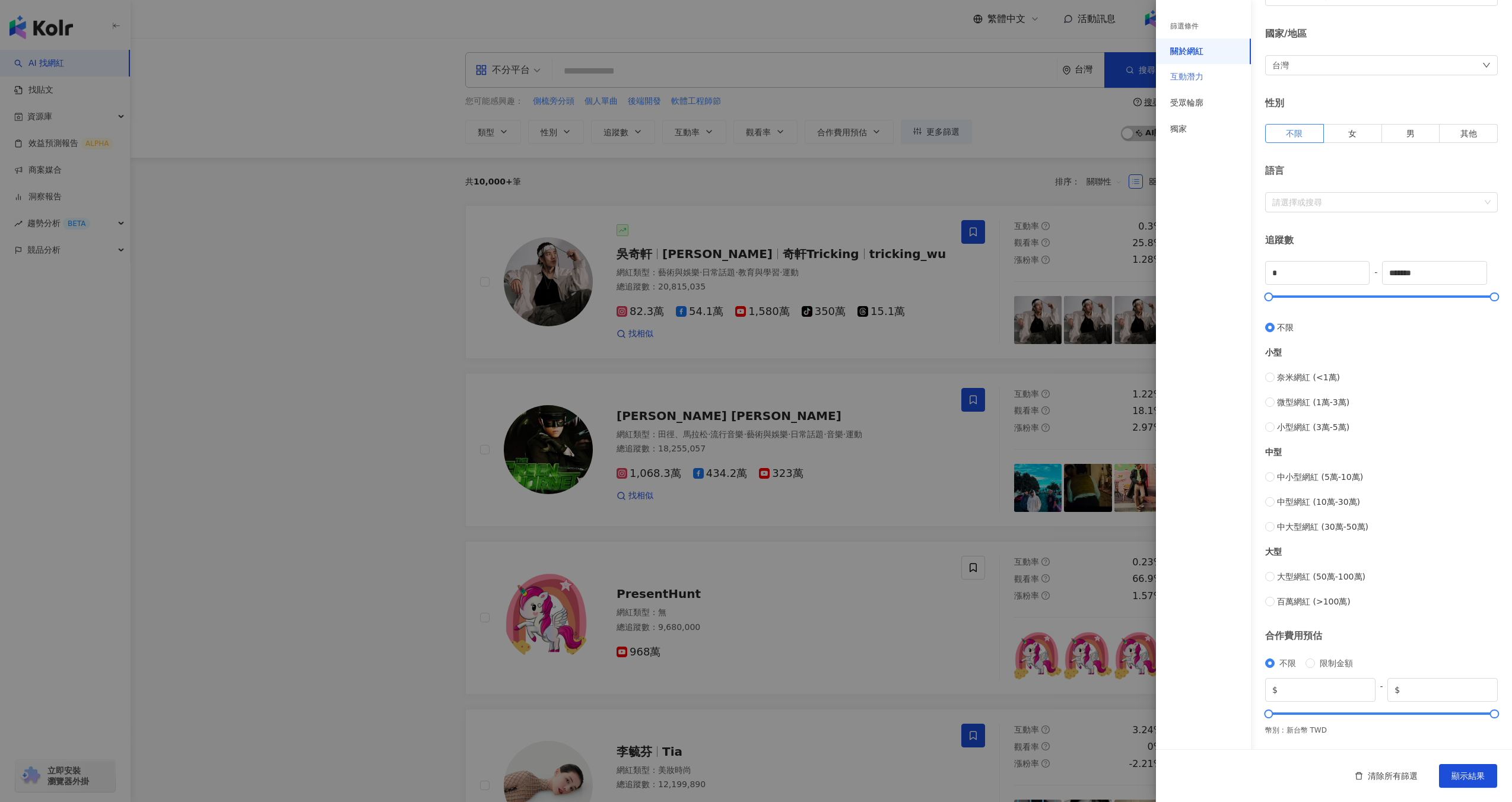
click at [1174, 83] on div "互動潛力" at bounding box center [1203, 77] width 95 height 26
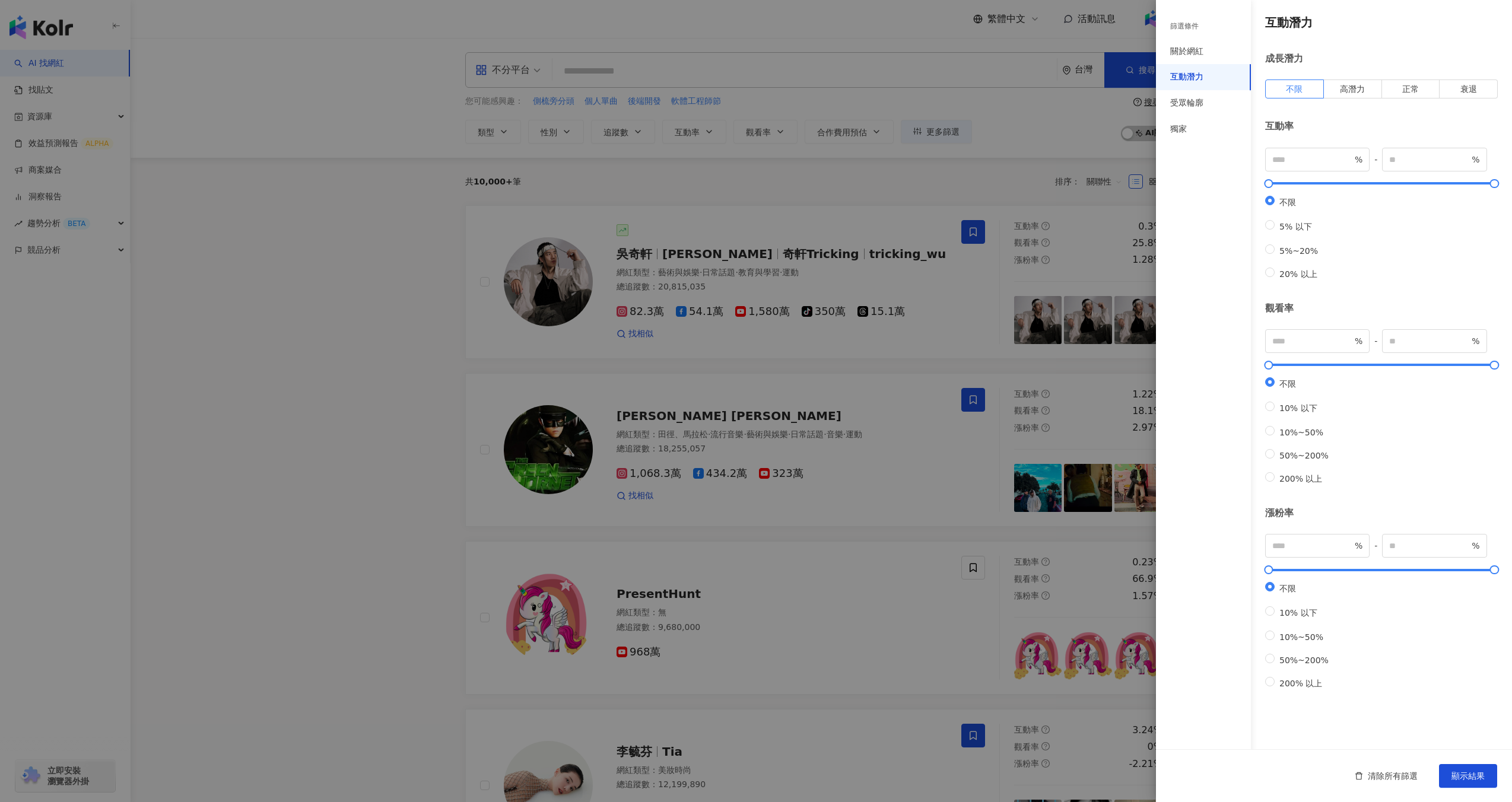
scroll to position [17, 0]
click at [1176, 95] on div "受眾輪廓" at bounding box center [1203, 103] width 95 height 26
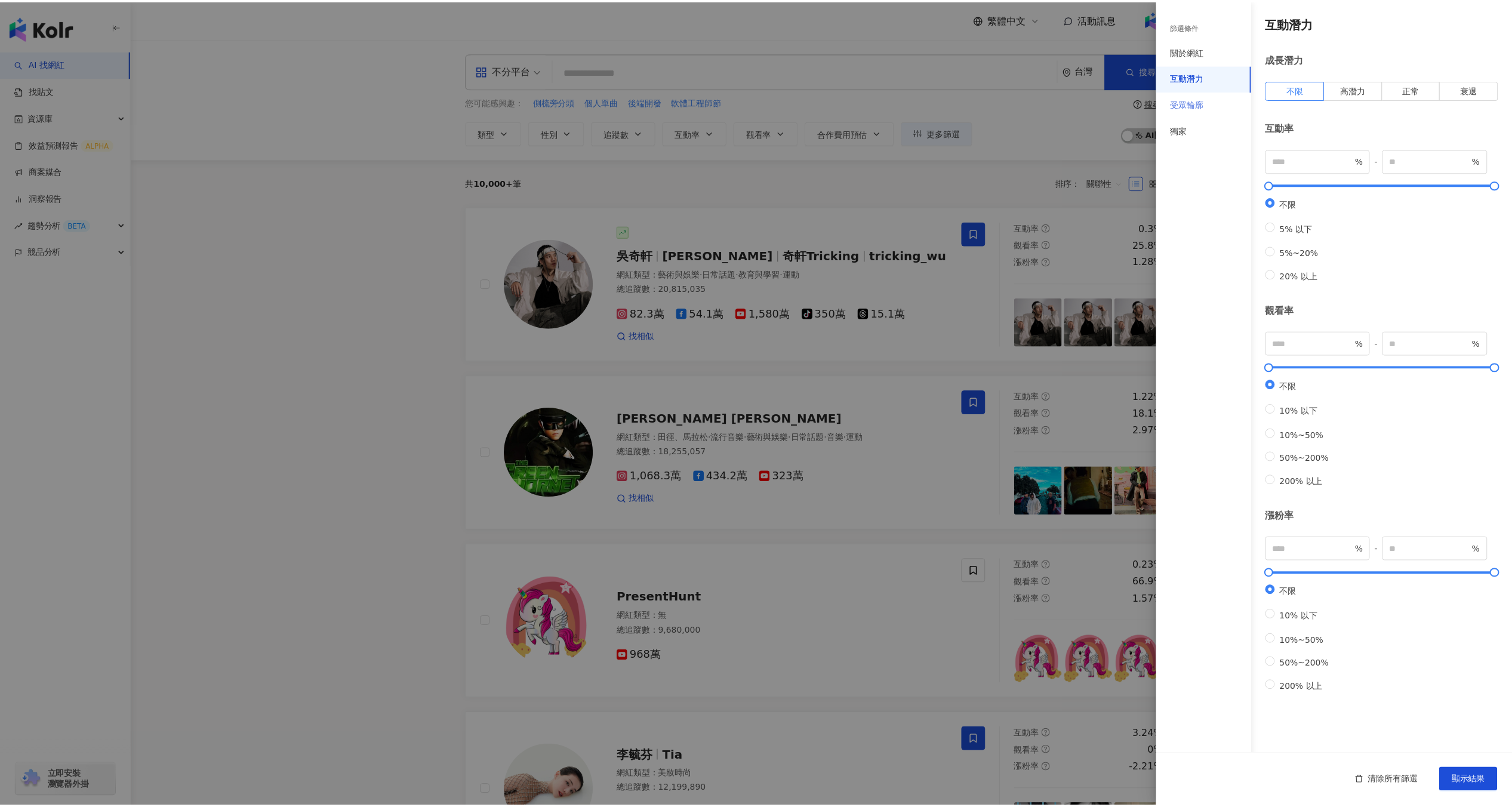
scroll to position [0, 0]
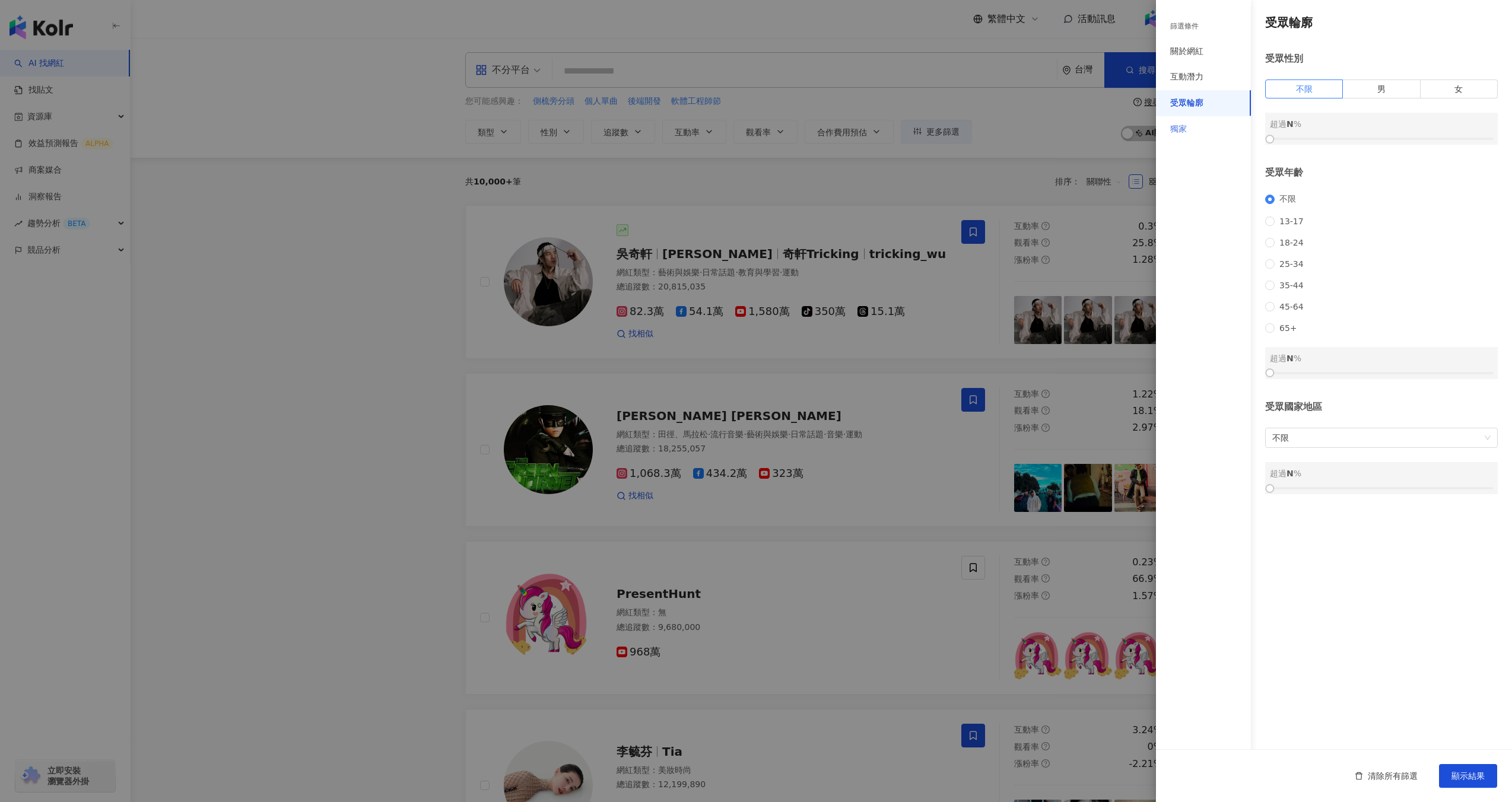
click at [1180, 116] on div "獨家" at bounding box center [1203, 129] width 95 height 26
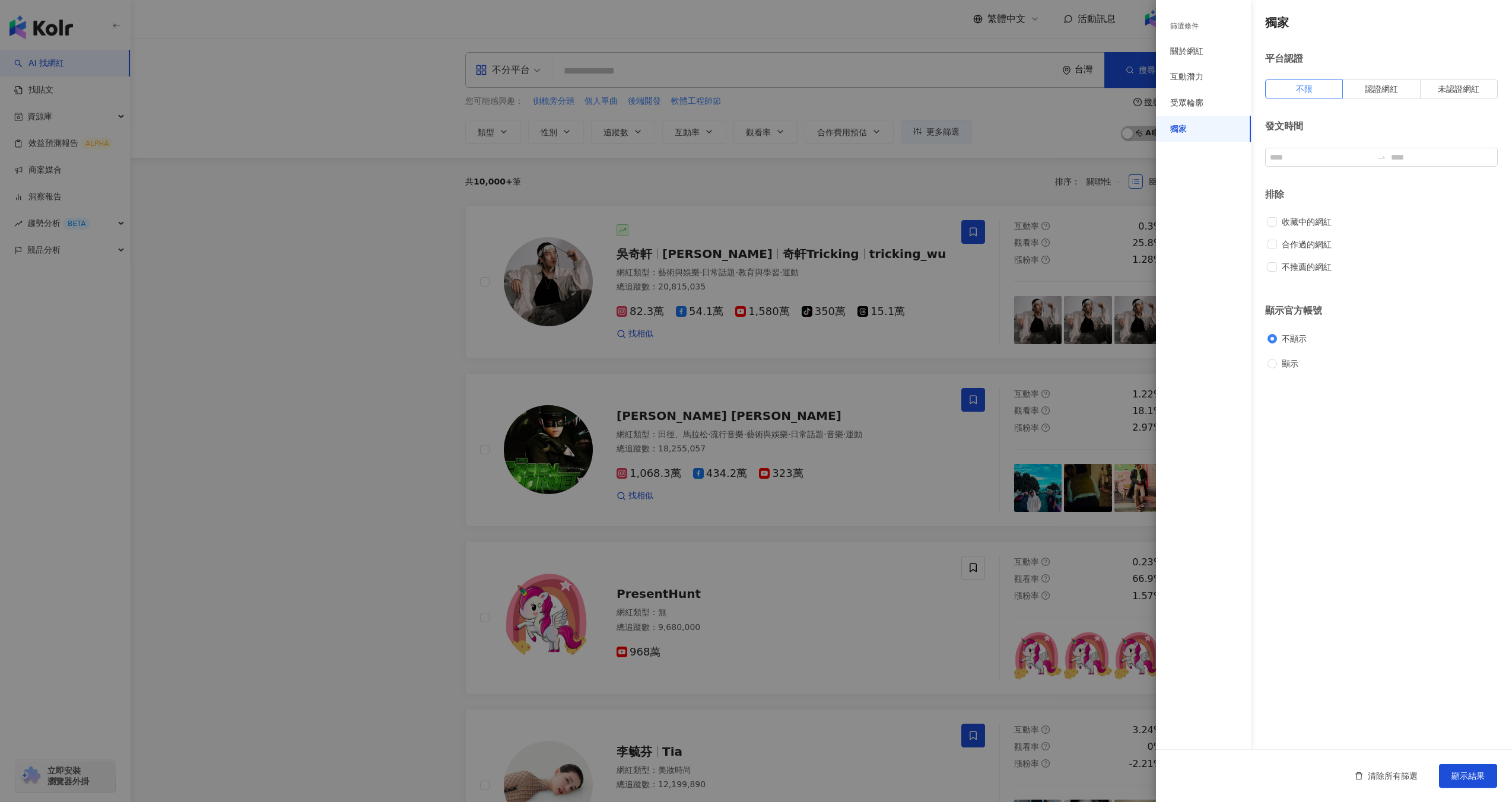
click at [1060, 96] on div at bounding box center [756, 401] width 1512 height 802
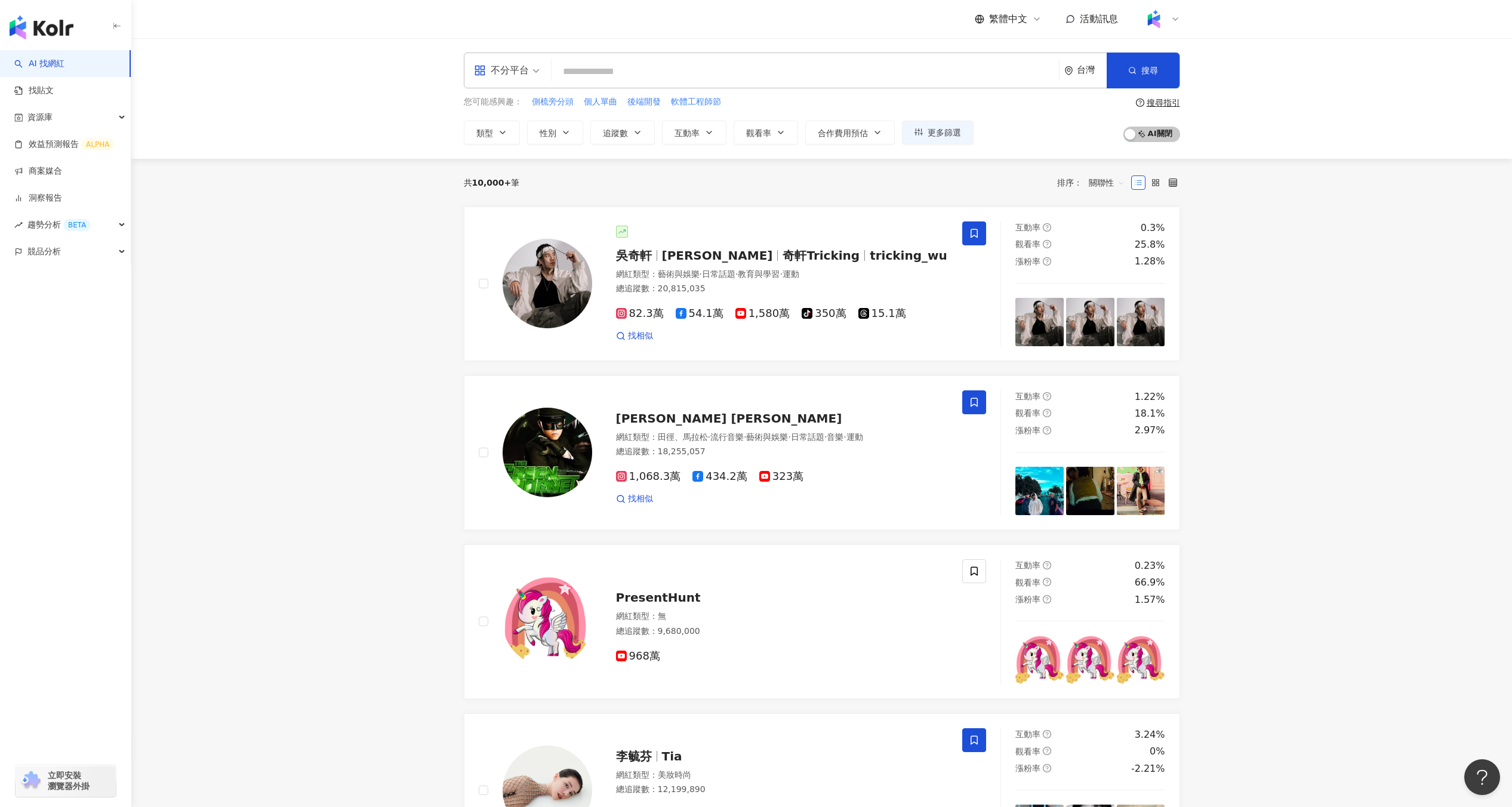
click at [942, 101] on div "您可能感興趣： 側梳旁分頭 個人單曲 後端開發 軟體工程師節" at bounding box center [719, 102] width 510 height 13
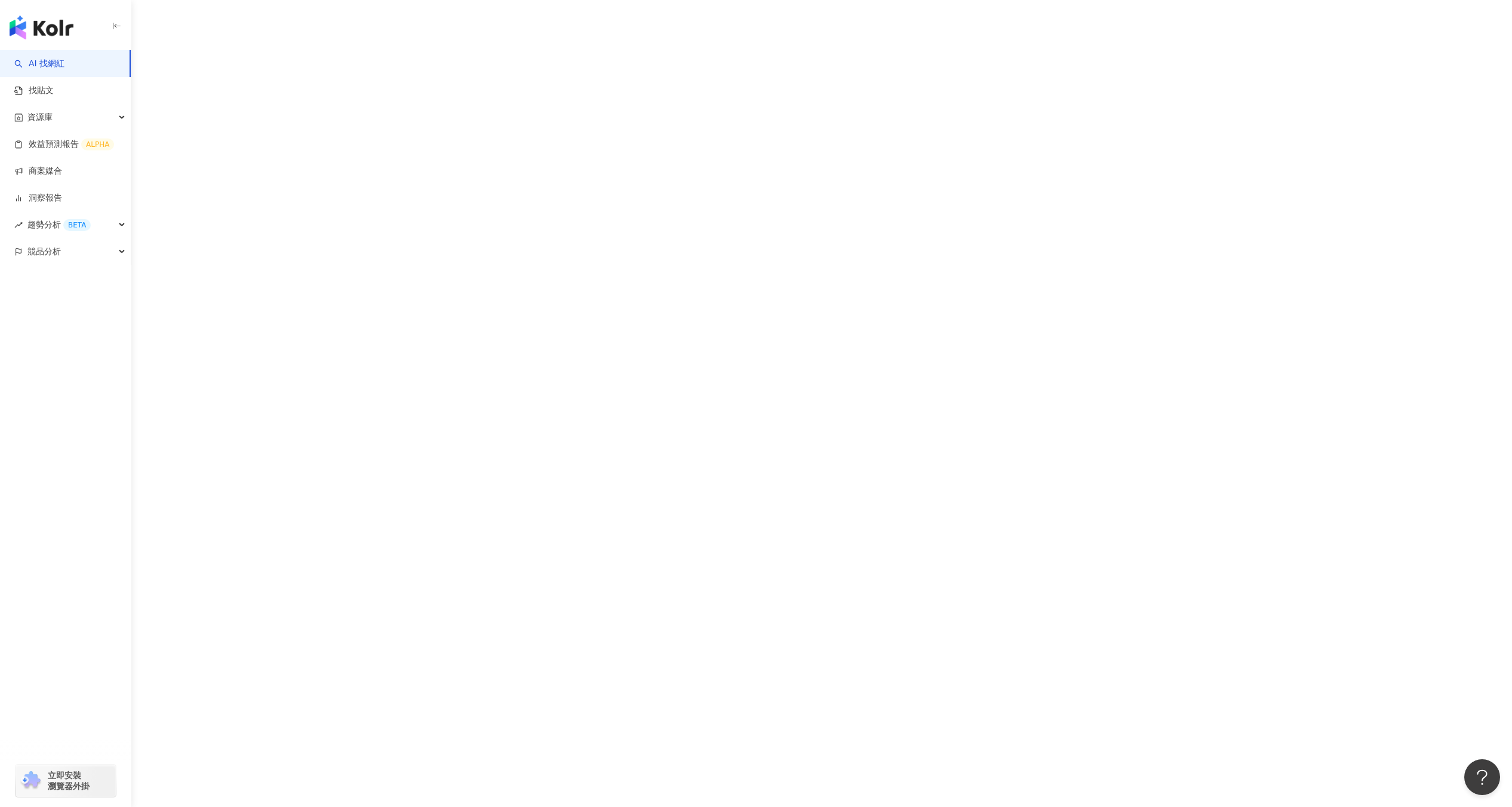
click at [423, 95] on div "AI 找網紅 找貼文 資源庫 效益預測報告 ALPHA 商案媒合 洞察報告 趨勢分析 BETA 競品分析 立即安裝 瀏覽器外掛" at bounding box center [756, 403] width 1512 height 807
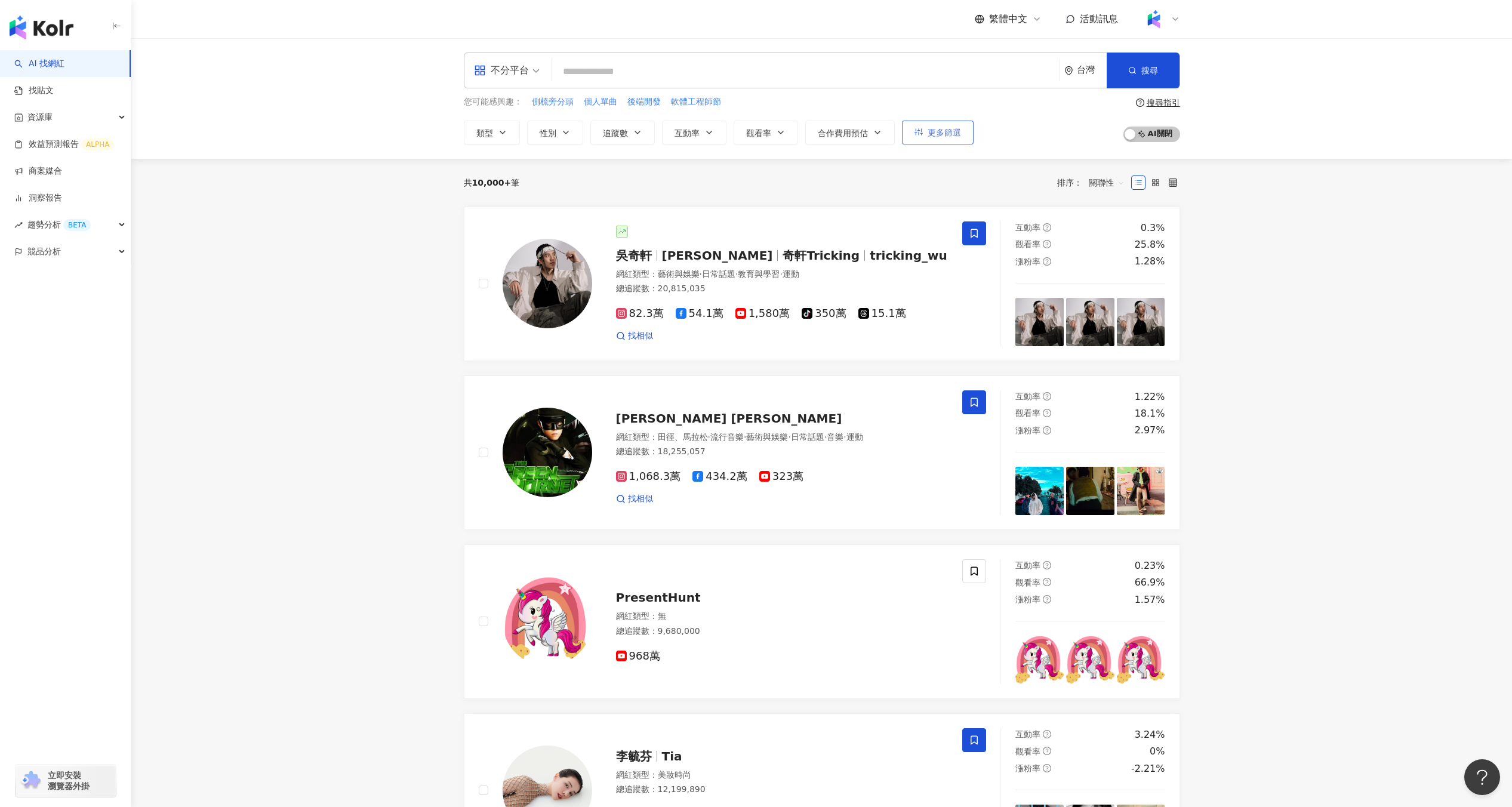
click at [910, 127] on button "更多篩選" at bounding box center [938, 132] width 72 height 24
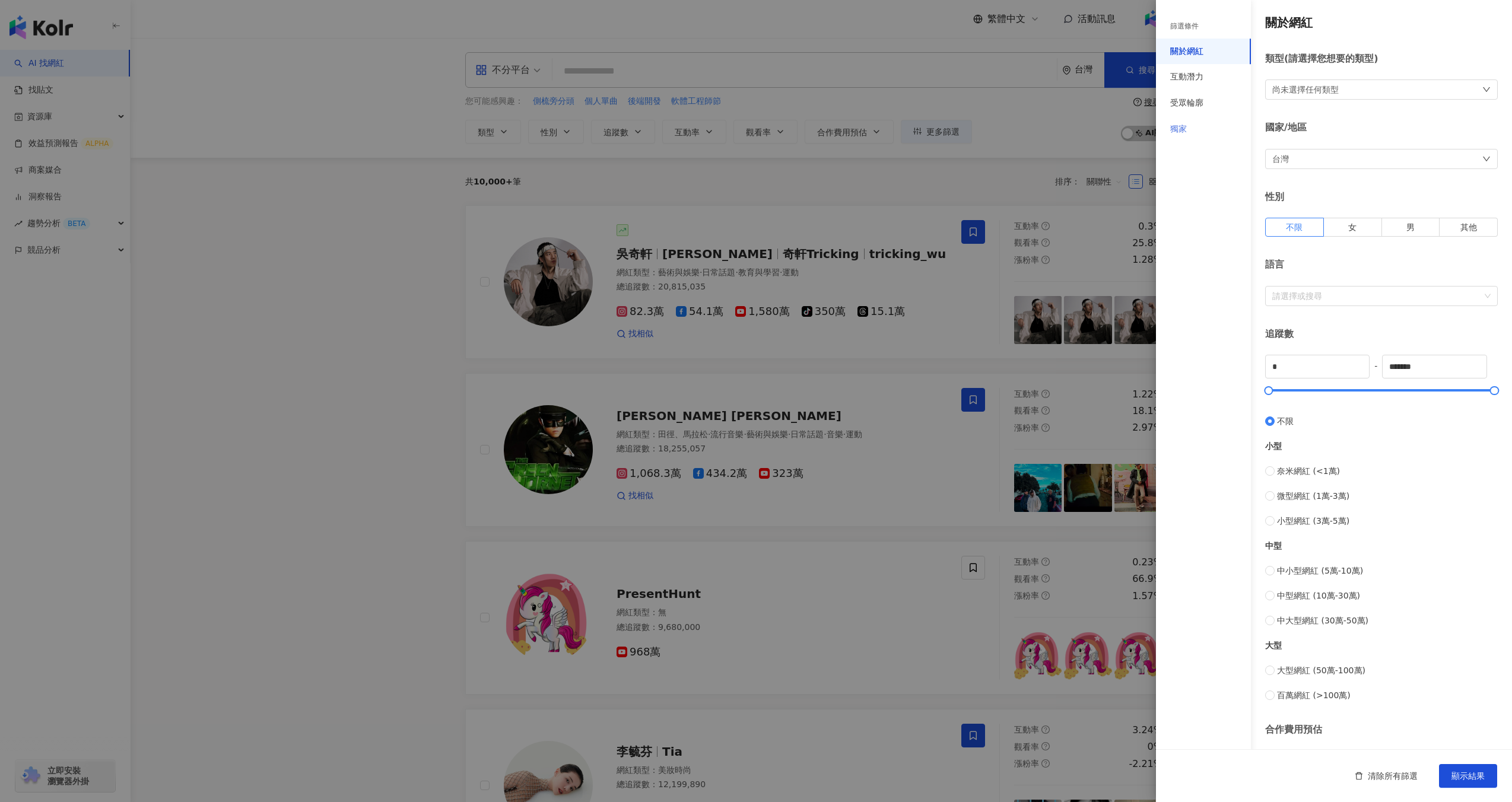
click at [1181, 121] on div "獨家" at bounding box center [1203, 129] width 95 height 26
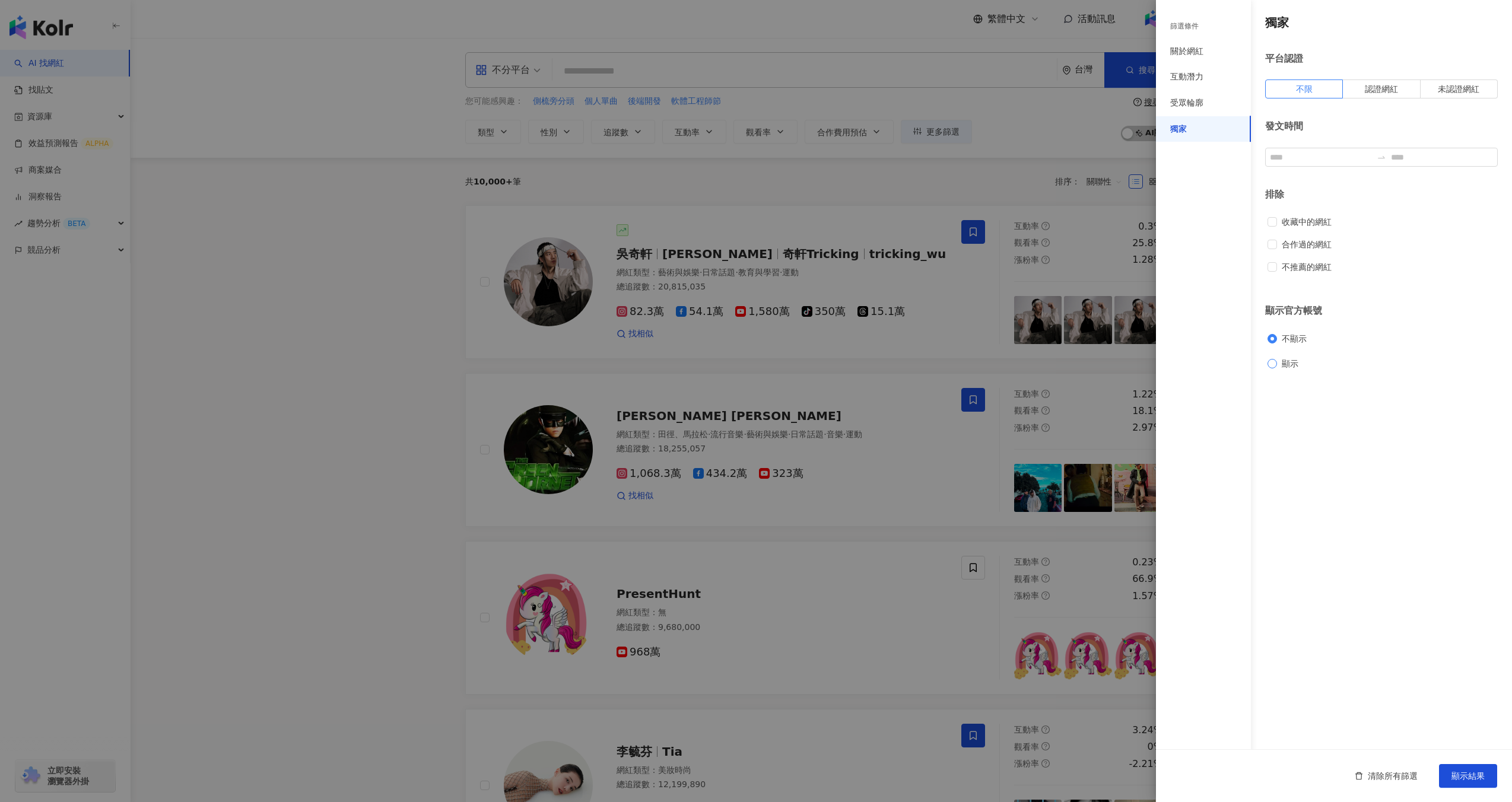
click at [1281, 360] on span "顯示" at bounding box center [1290, 363] width 26 height 13
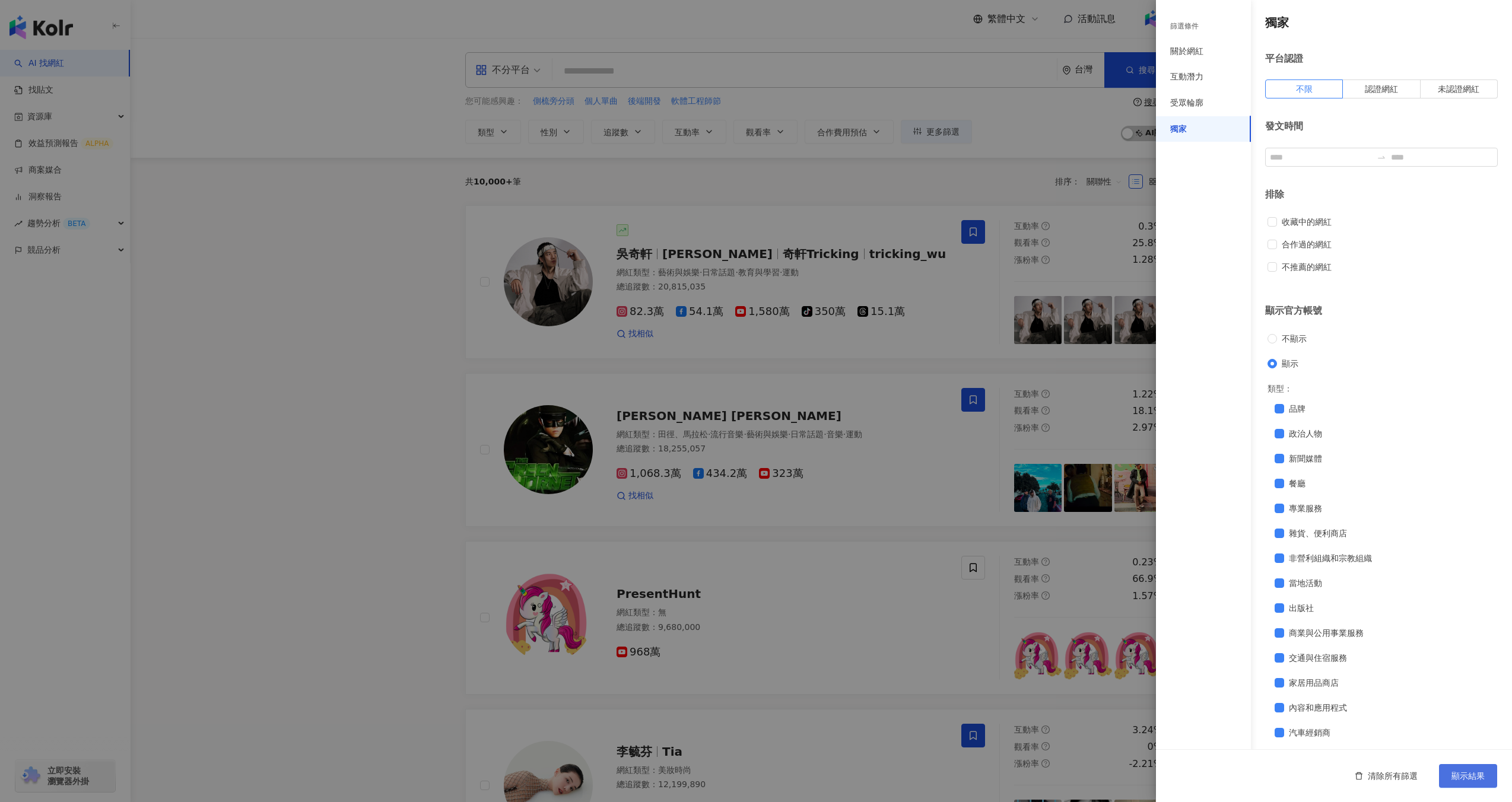
click at [1453, 773] on span "顯示結果" at bounding box center [1468, 775] width 33 height 10
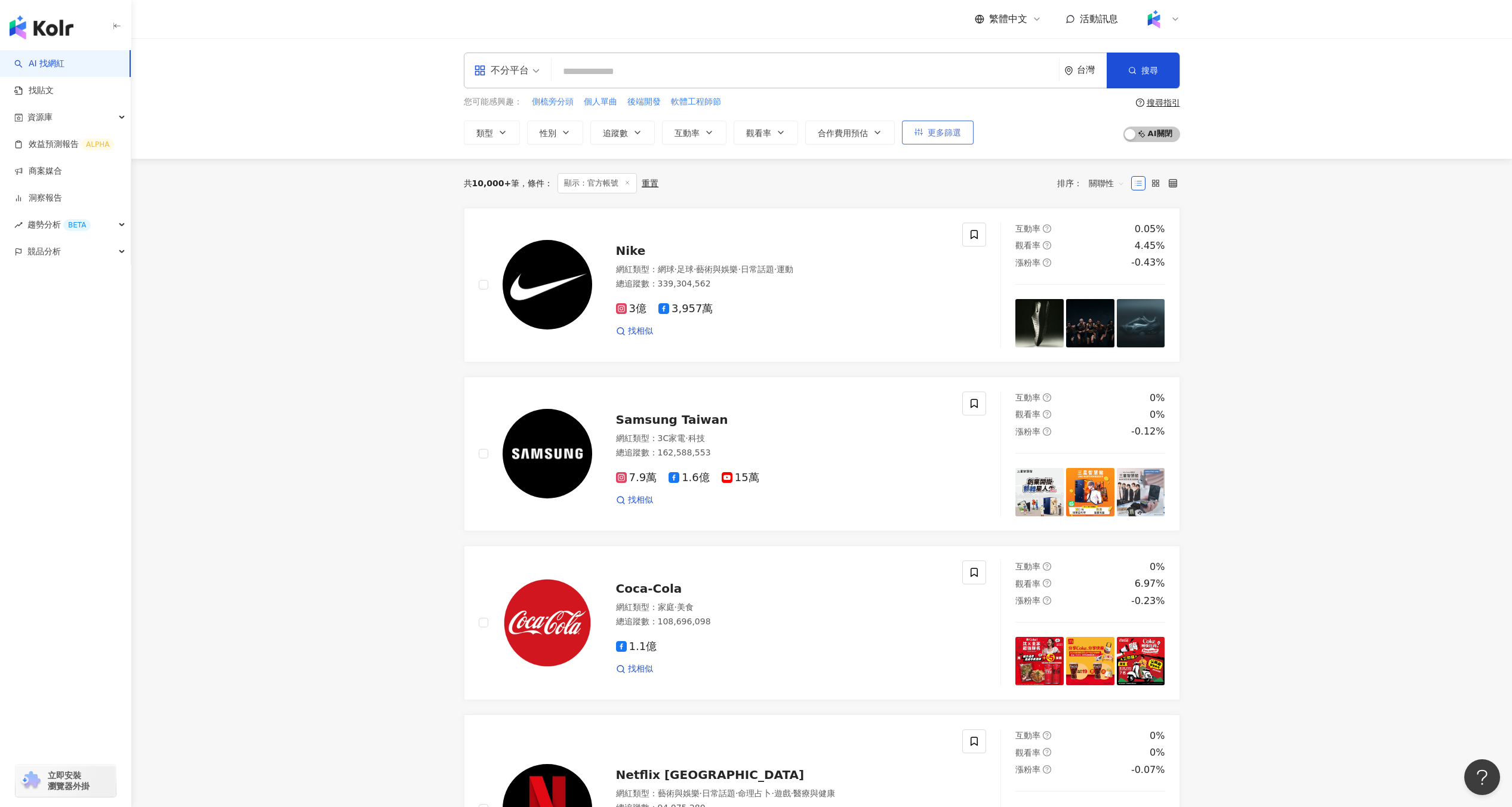
click at [928, 133] on span "更多篩選" at bounding box center [944, 132] width 33 height 10
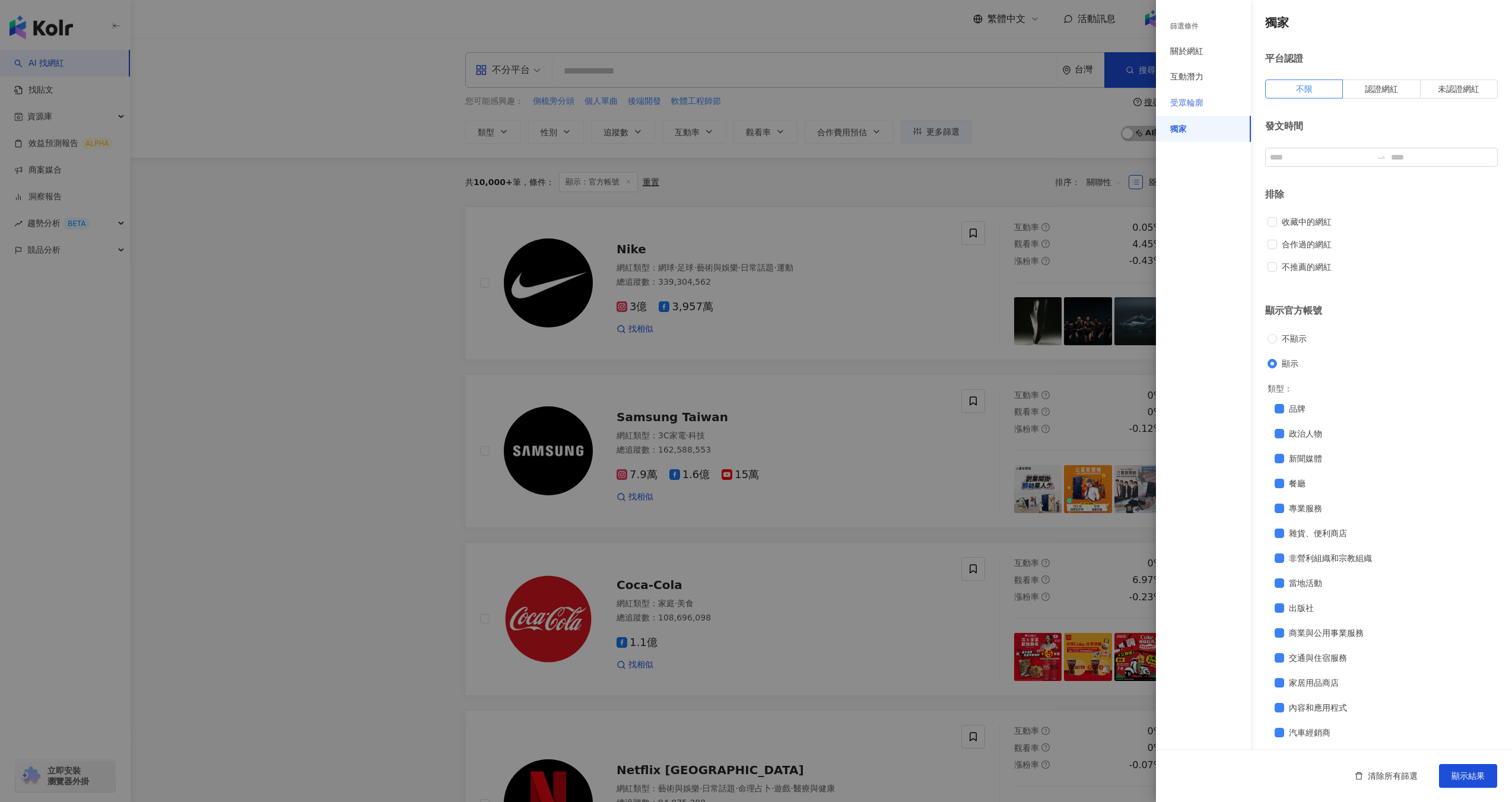
click at [1201, 92] on div "受眾輪廓" at bounding box center [1203, 103] width 95 height 26
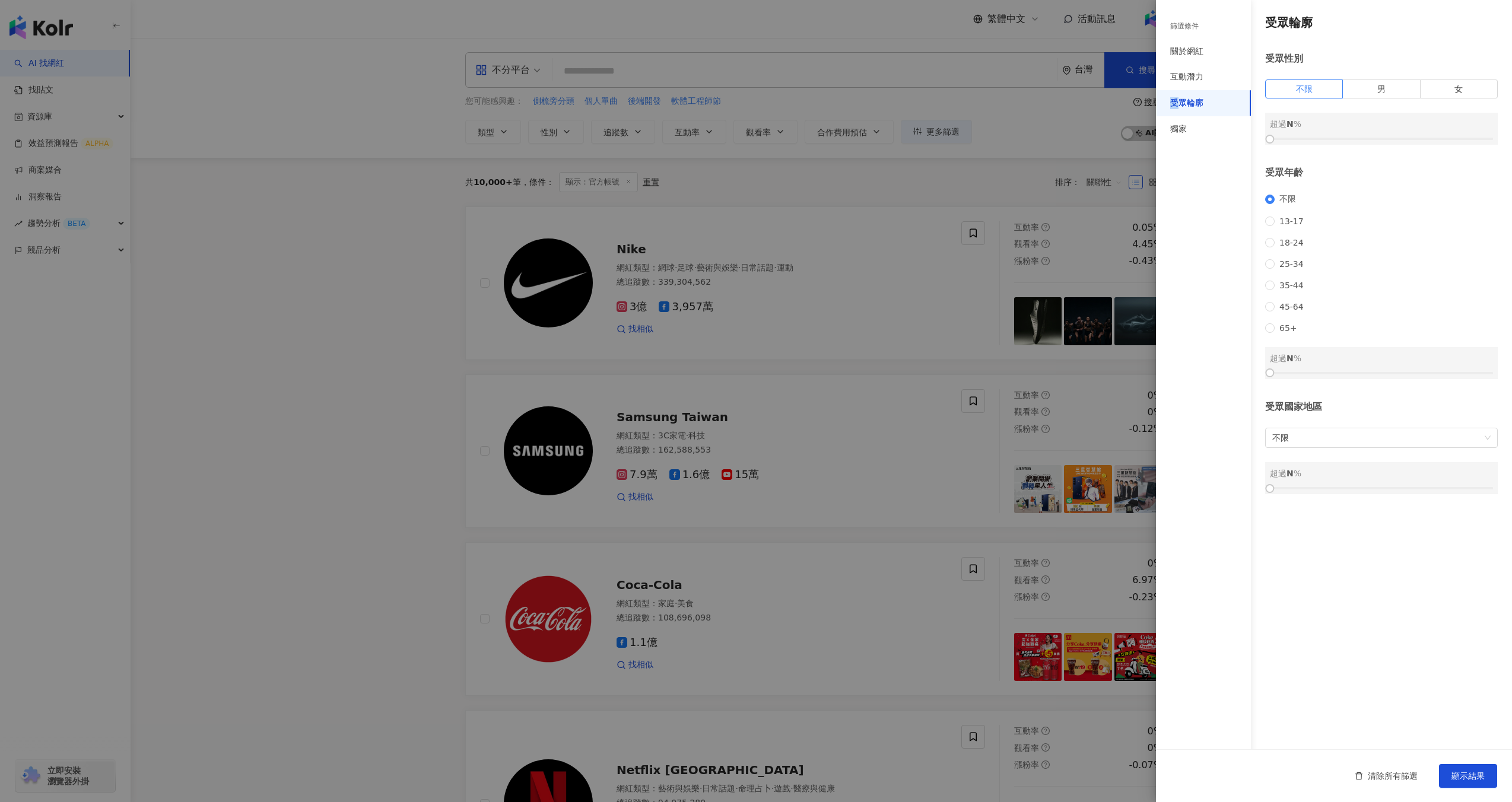
click at [1201, 92] on div "受眾輪廓" at bounding box center [1203, 103] width 95 height 26
click at [1195, 123] on div "獨家" at bounding box center [1203, 129] width 95 height 26
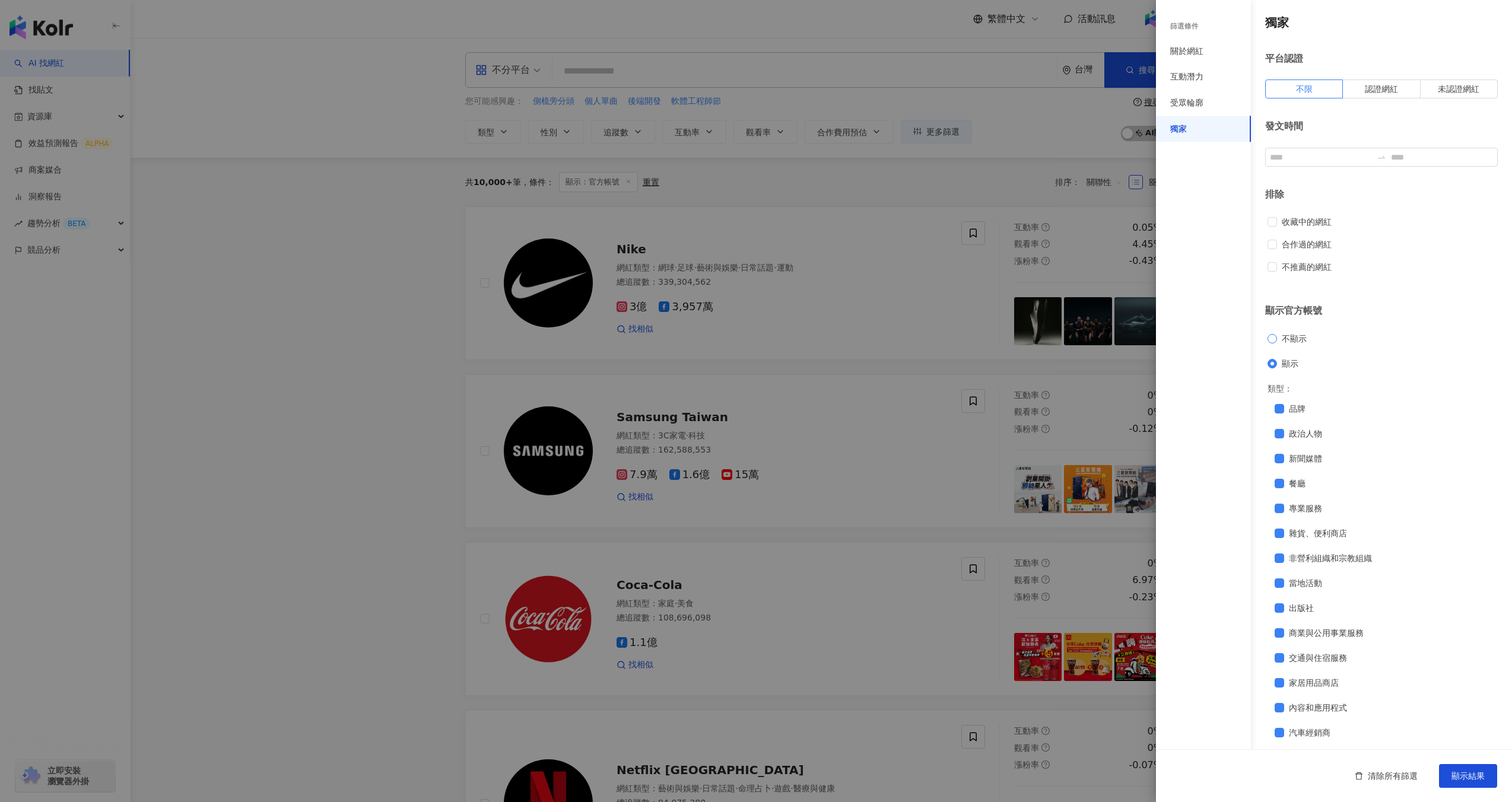
click at [1295, 335] on span "不顯示" at bounding box center [1294, 339] width 34 height 13
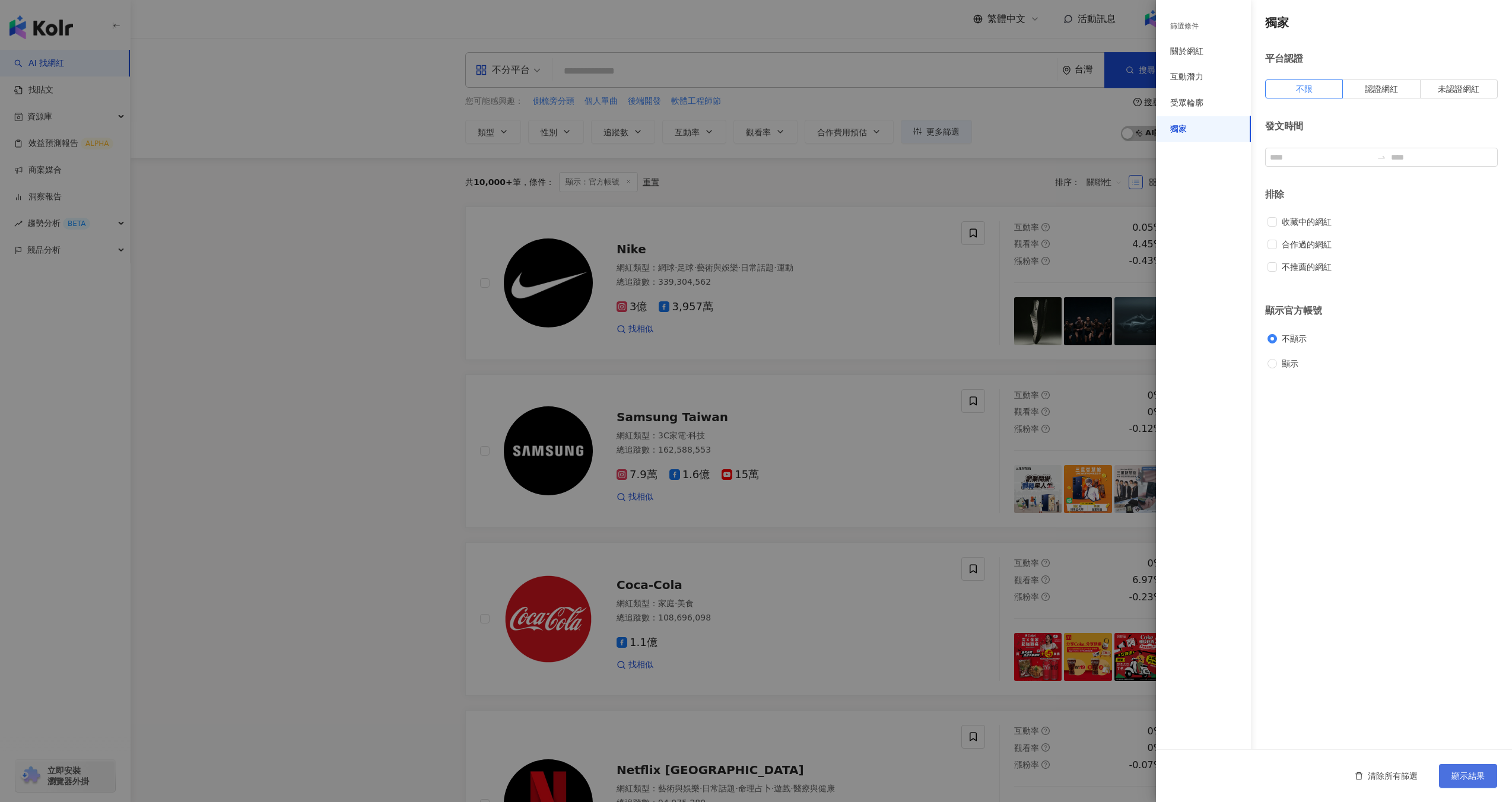
click at [1460, 766] on button "顯示結果" at bounding box center [1468, 775] width 58 height 24
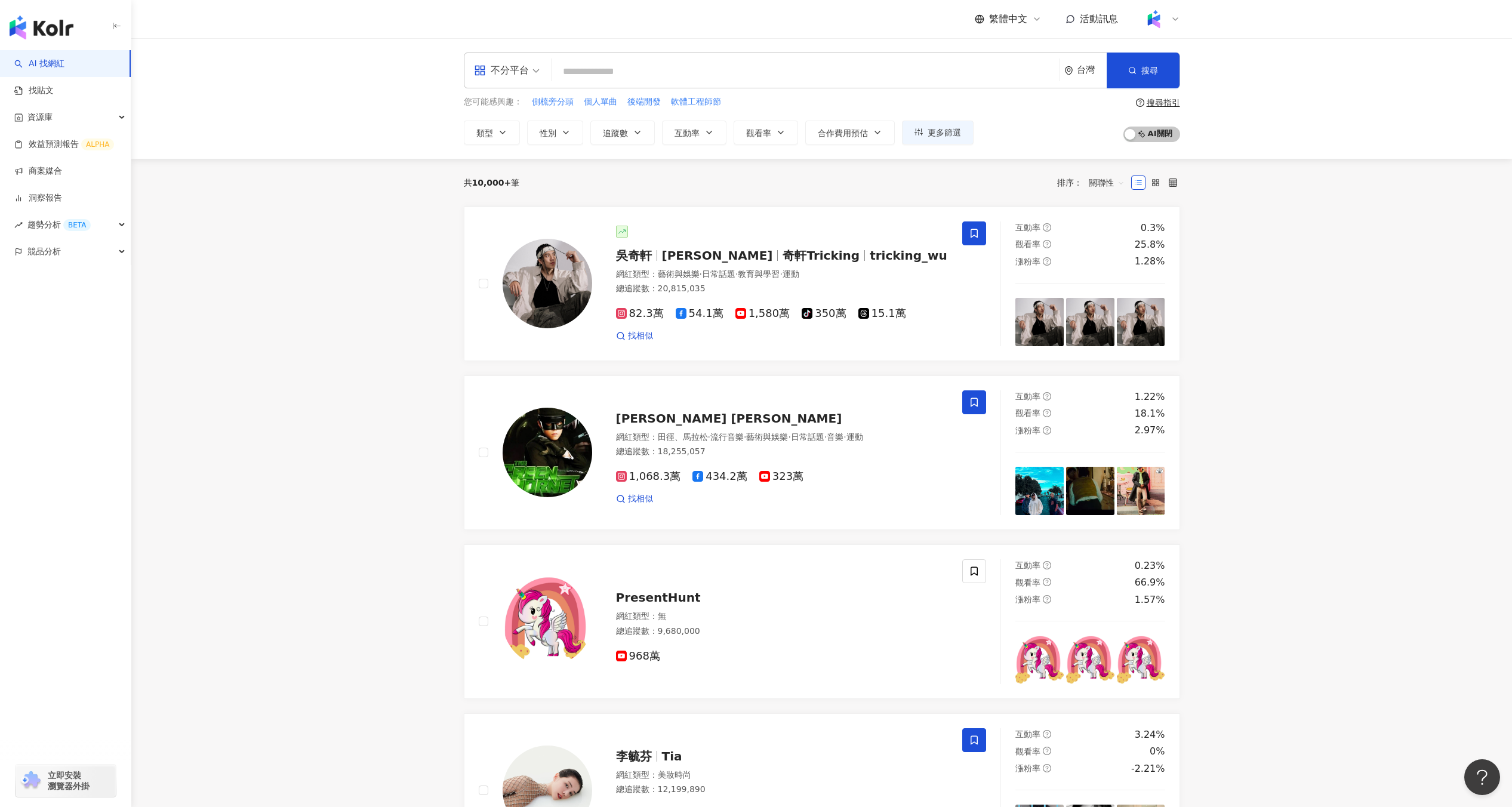
click at [599, 74] on input "search" at bounding box center [805, 71] width 498 height 22
type input "*"
type input "***"
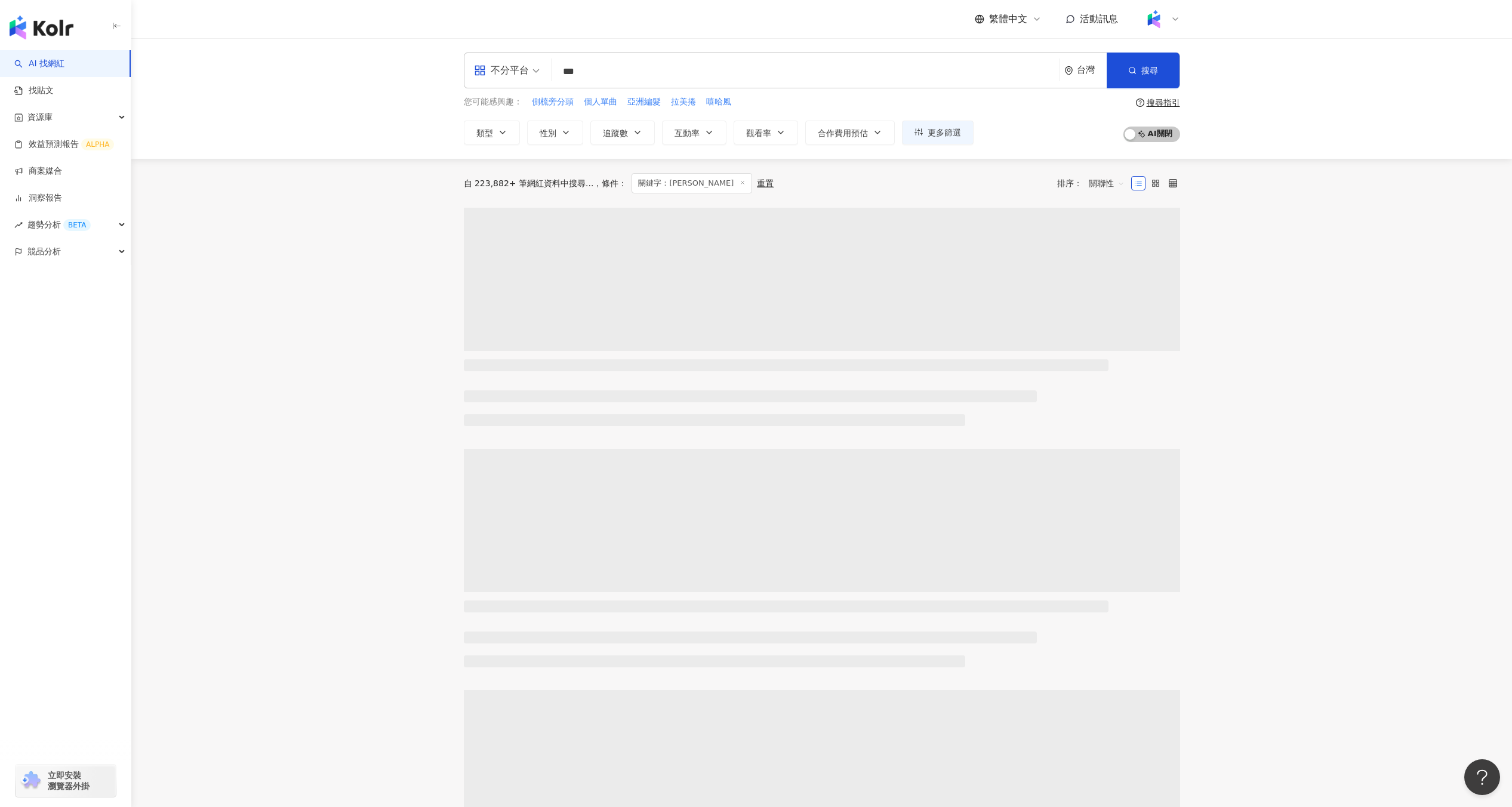
click at [362, 241] on main "不分平台 *** 台灣 搜尋 d912ac46-1695-465b-a52d-b121a4799b8c 王嘉爾 3,918 追蹤者 王嘉爾 tiktok-ic…" at bounding box center [821, 621] width 1381 height 1166
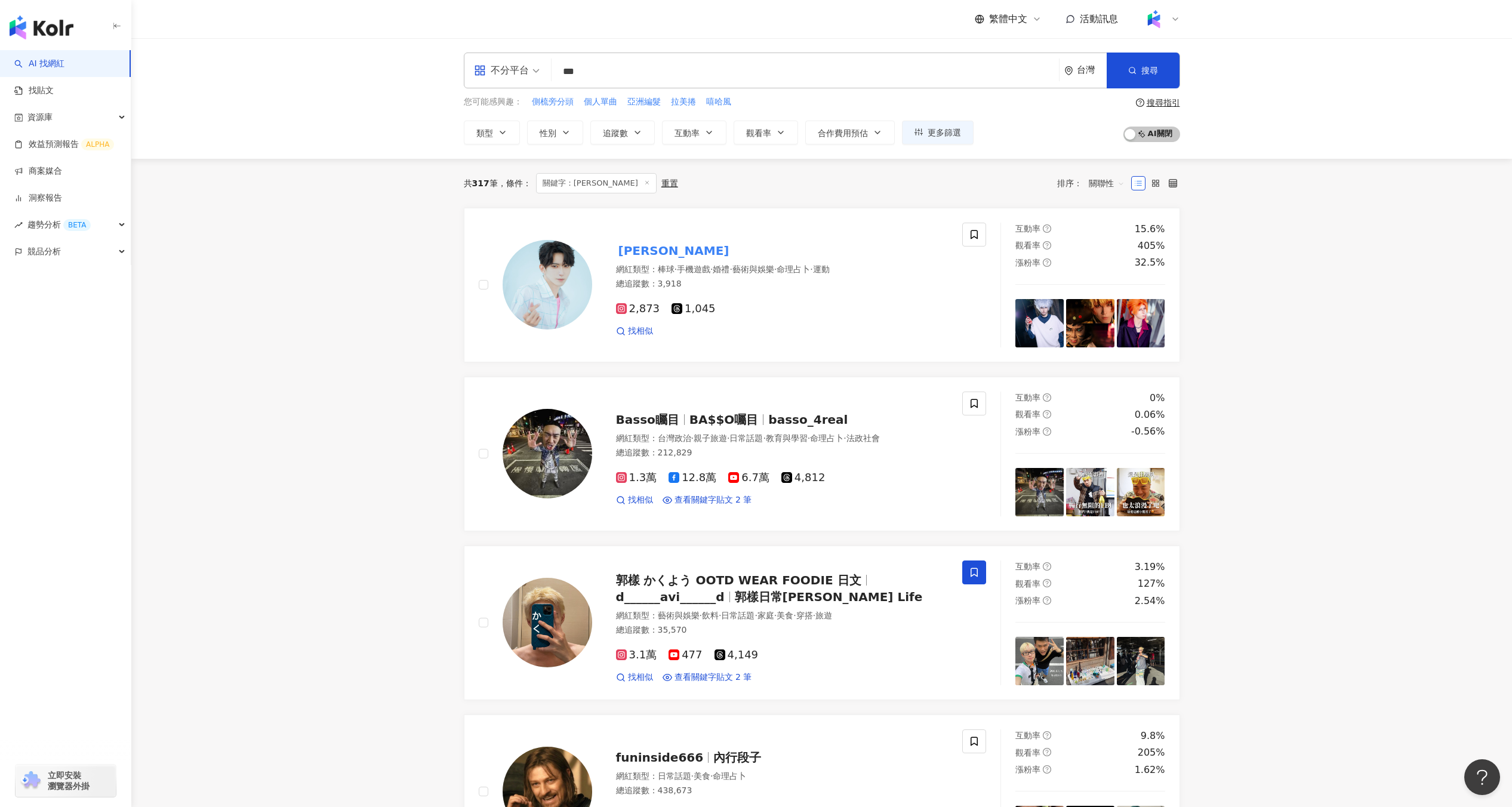
click at [661, 183] on div "重置" at bounding box center [670, 183] width 17 height 10
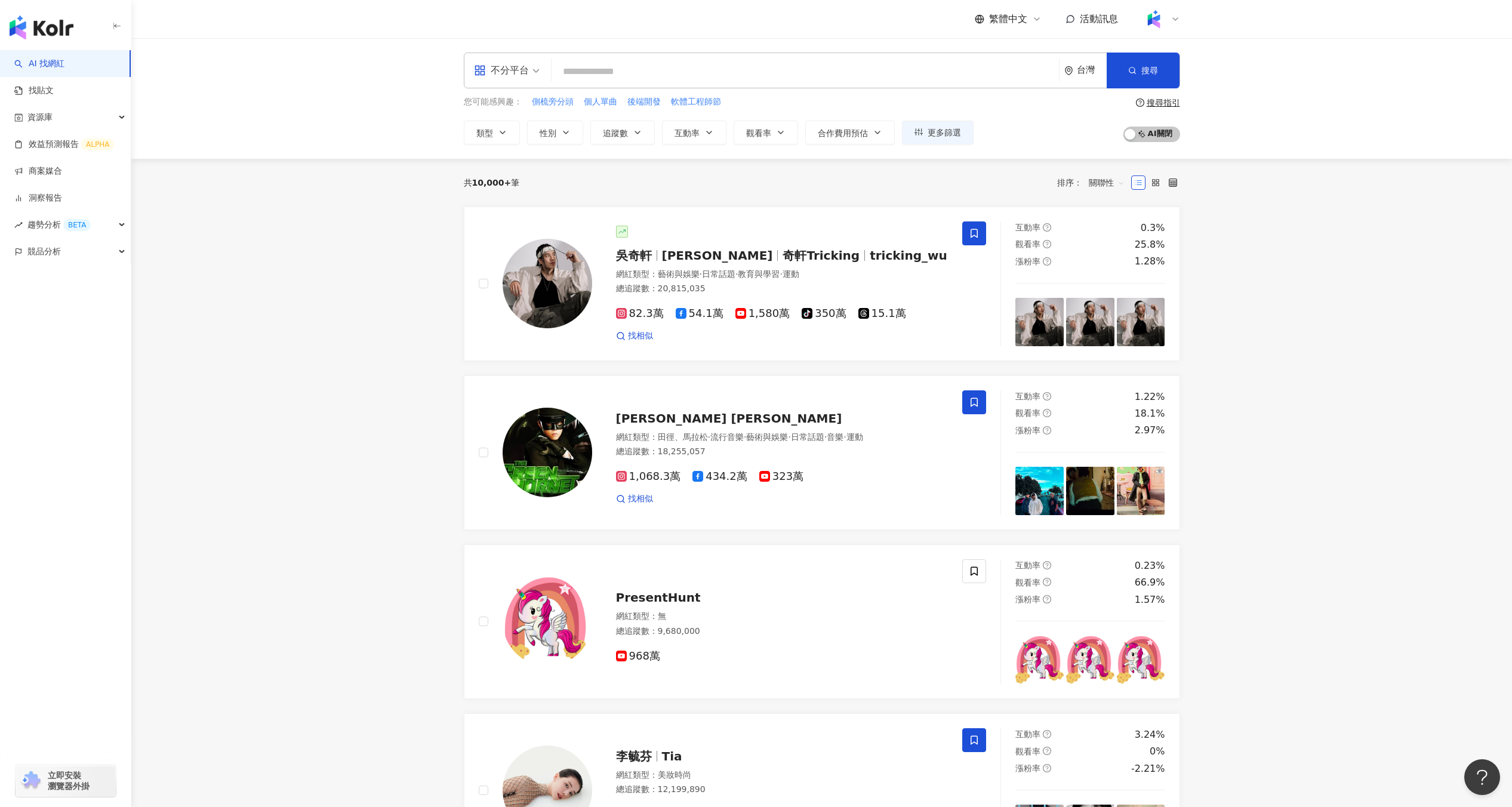
click at [637, 79] on input "search" at bounding box center [805, 71] width 498 height 22
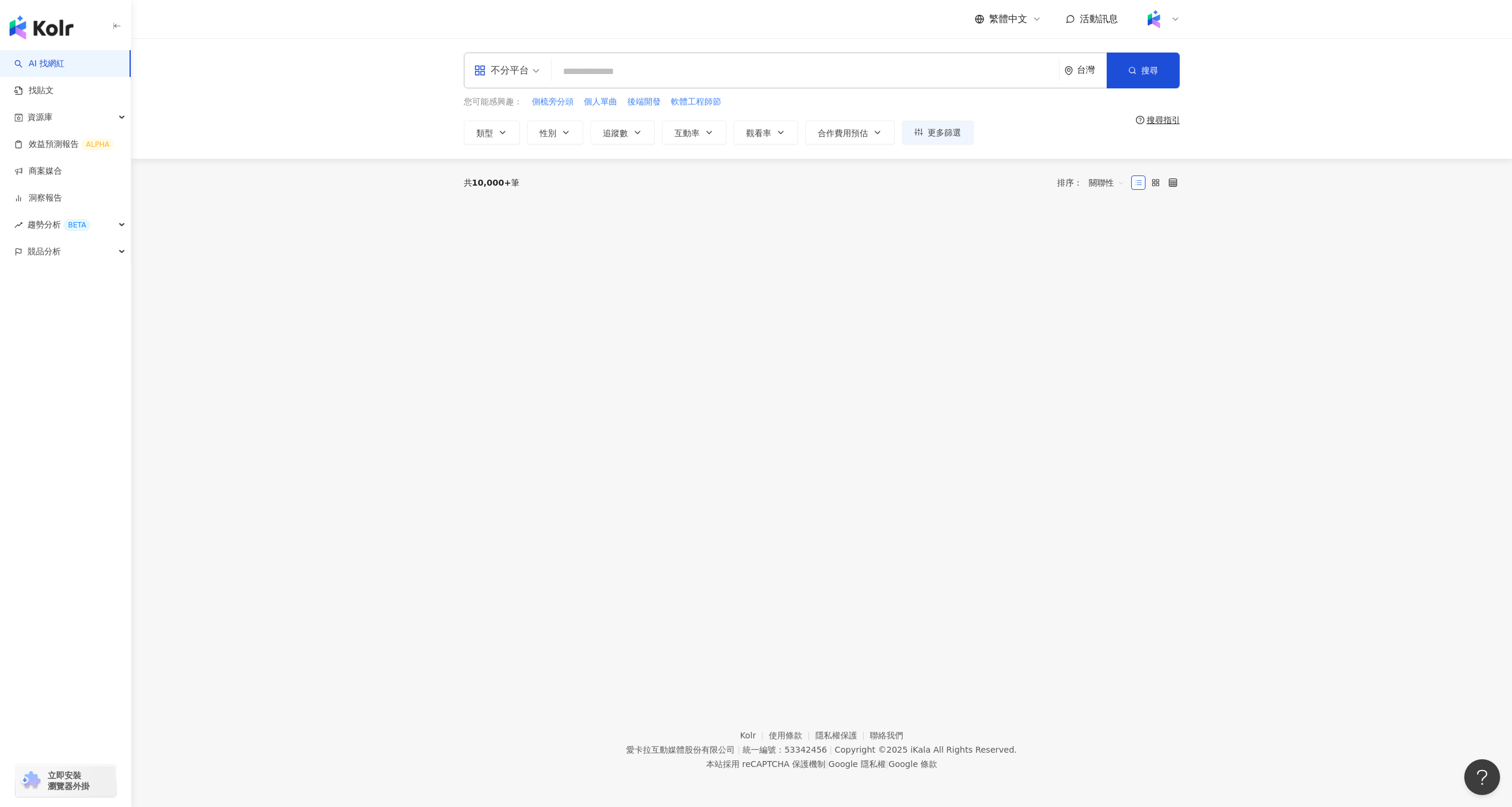
click at [621, 66] on input "search" at bounding box center [805, 71] width 498 height 22
type input "*"
click at [1017, 159] on span "找相似" at bounding box center [1030, 161] width 25 height 12
type input "*"
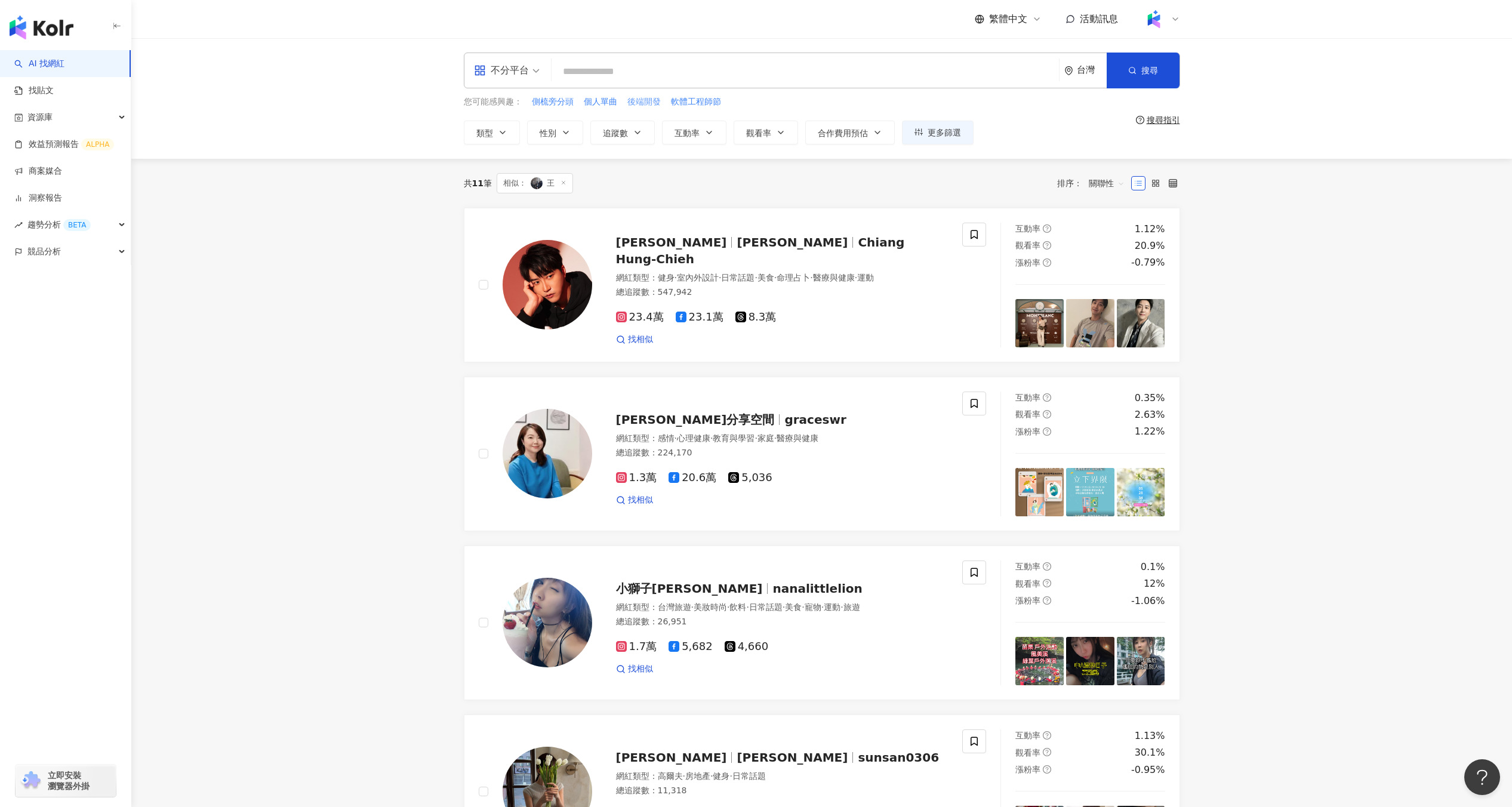
click at [628, 101] on span "後端開發" at bounding box center [644, 102] width 33 height 12
type input "****"
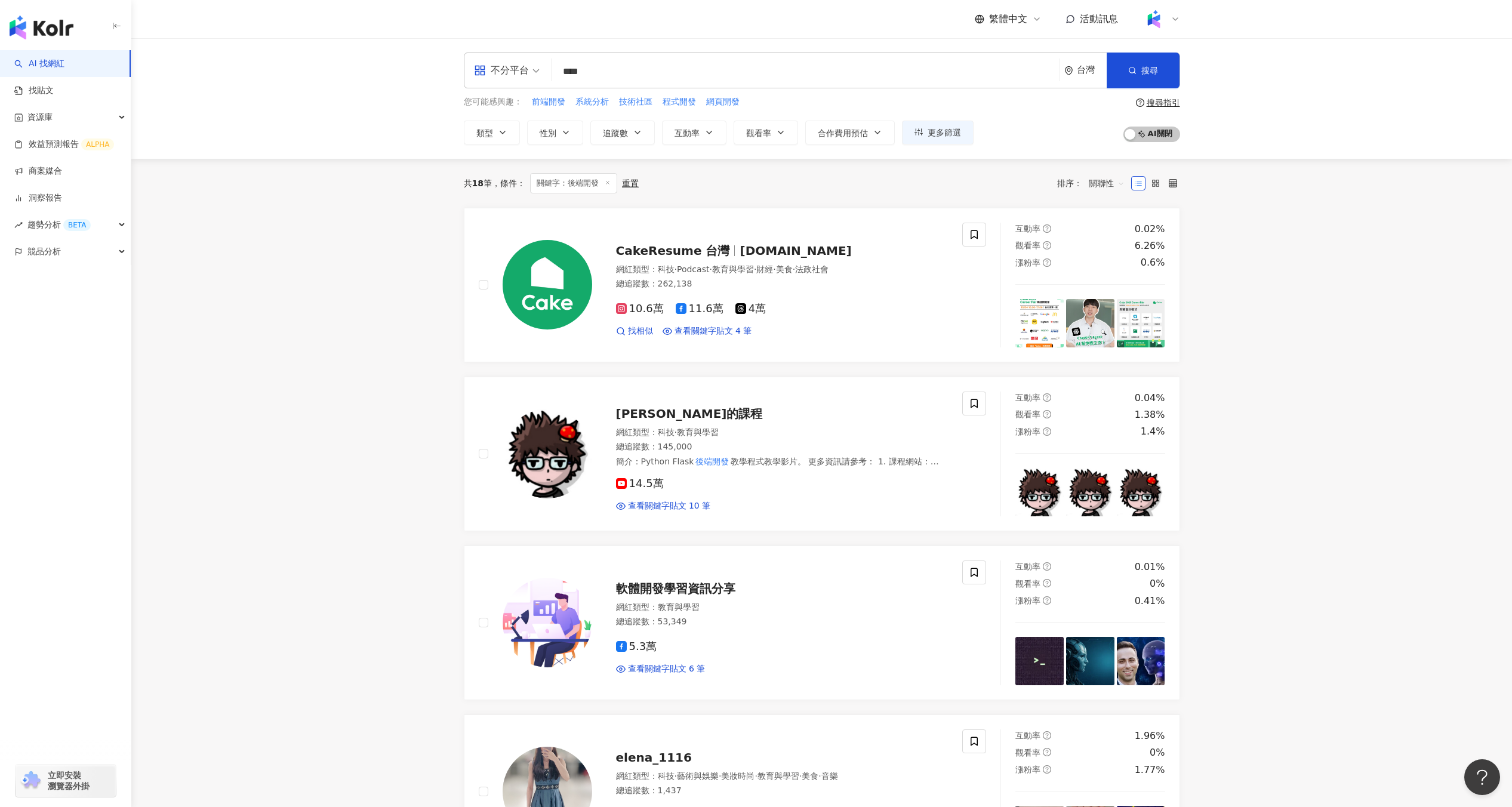
click at [520, 138] on div "類型 性別 追蹤數 互動率 觀看率 合作費用預估 更多篩選" at bounding box center [719, 132] width 510 height 24
click at [507, 135] on icon "button" at bounding box center [502, 132] width 10 height 10
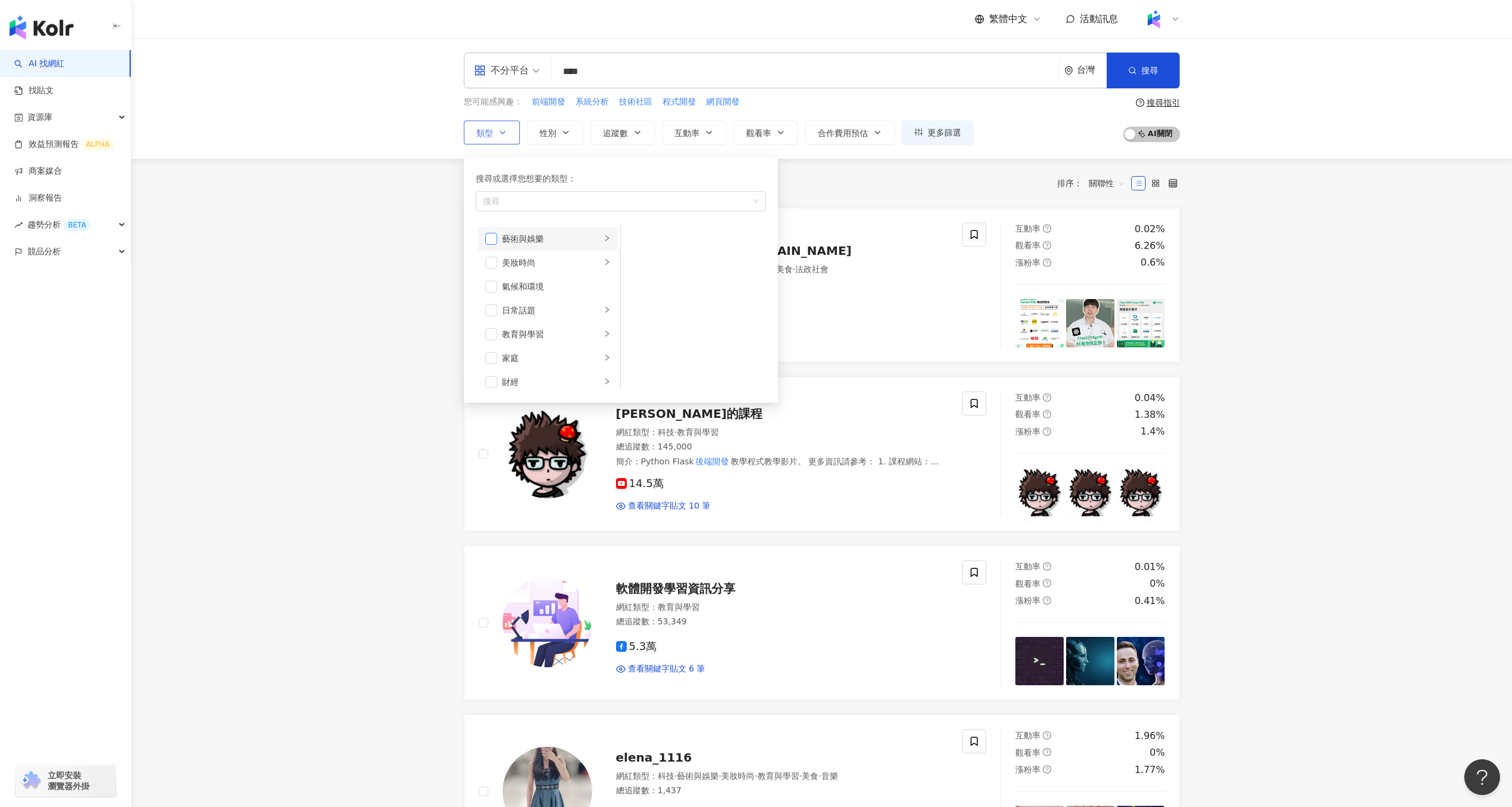
click at [495, 234] on span "button" at bounding box center [491, 238] width 12 height 12
click at [842, 154] on div "不分平台 **** 台灣 搜尋 您可能感興趣： 前端開發 系統分析 技術社區 程式開發 網頁開發 類型 搜尋或選擇您想要的類型： 藝術與娛樂 藝術與娛樂 美妝…" at bounding box center [821, 99] width 1381 height 120
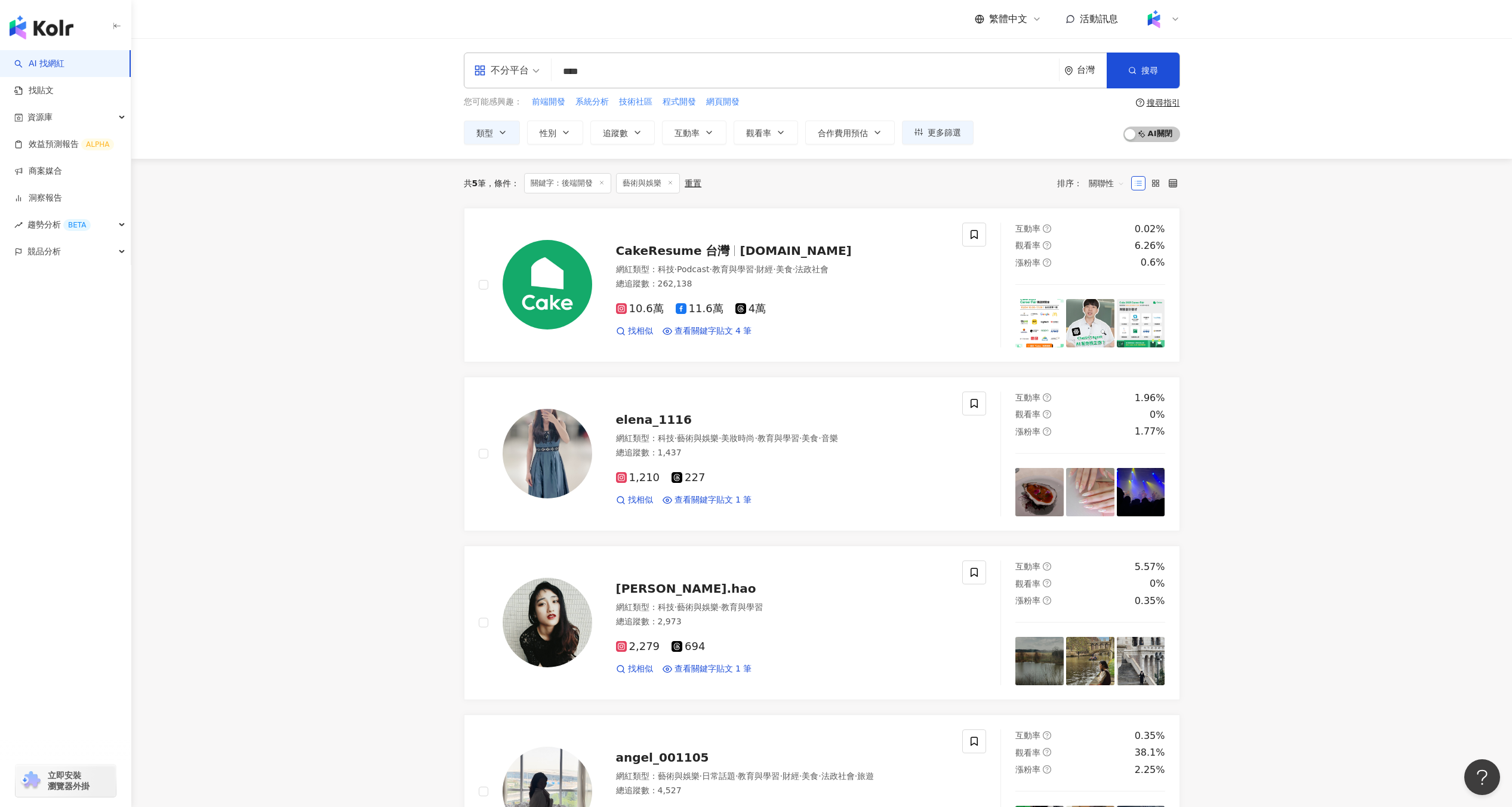
click at [959, 157] on div "不分平台 **** 台灣 搜尋 您可能感興趣： 前端開發 系統分析 技術社區 程式開發 網頁開發 類型 性別 追蹤數 互動率 觀看率 合作費用預估 更多篩選 …" at bounding box center [821, 99] width 1381 height 120
click at [698, 184] on div "重置" at bounding box center [693, 183] width 17 height 10
